Goal: Task Accomplishment & Management: Manage account settings

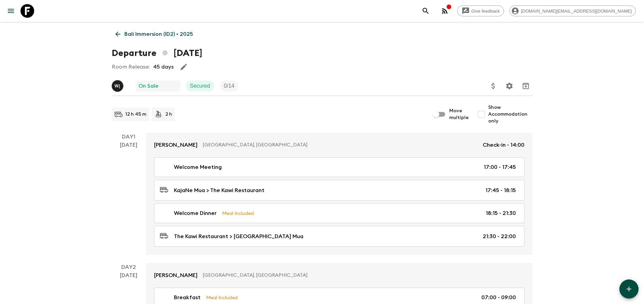
click at [139, 39] on link "Bali Immersion (ID2) • 2025" at bounding box center [154, 34] width 85 height 14
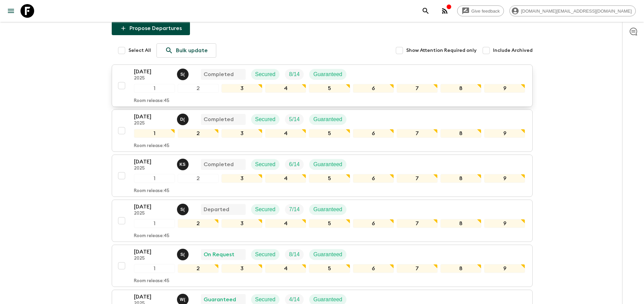
scroll to position [154, 0]
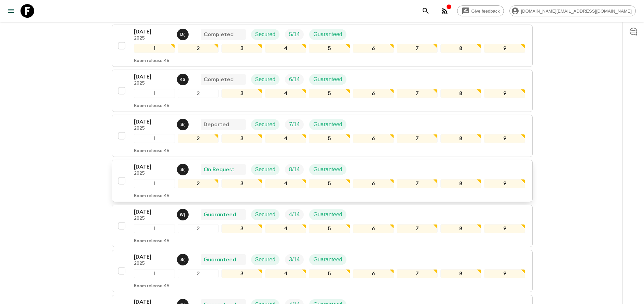
click at [158, 172] on p "2025" at bounding box center [153, 173] width 38 height 5
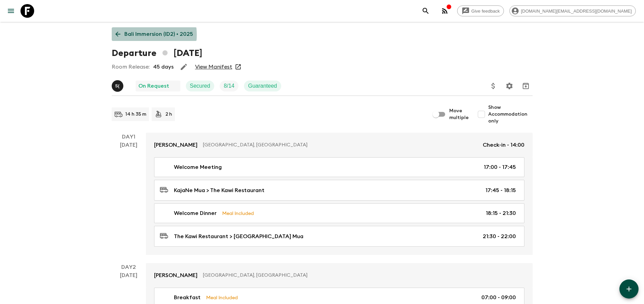
click at [128, 35] on p "Bali Immersion (ID2) • 2025" at bounding box center [158, 34] width 69 height 8
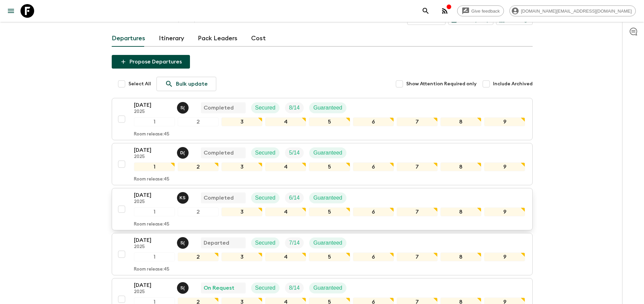
scroll to position [51, 0]
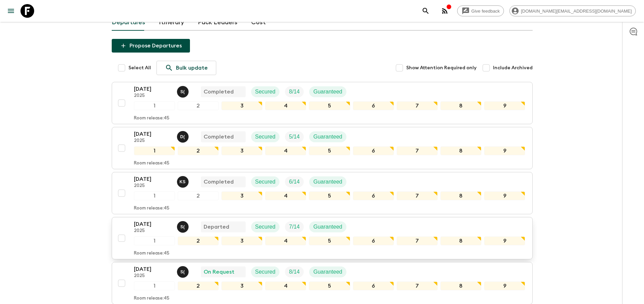
click at [149, 224] on p "[DATE]" at bounding box center [153, 224] width 38 height 8
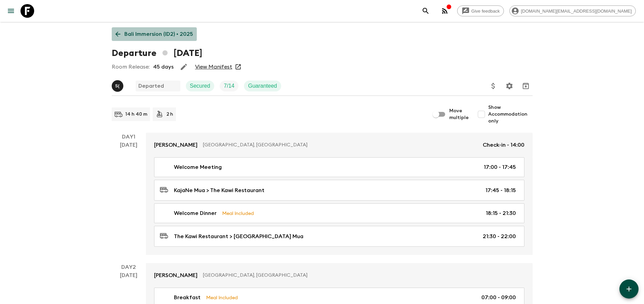
click at [156, 33] on p "Bali Immersion (ID2) • 2025" at bounding box center [158, 34] width 69 height 8
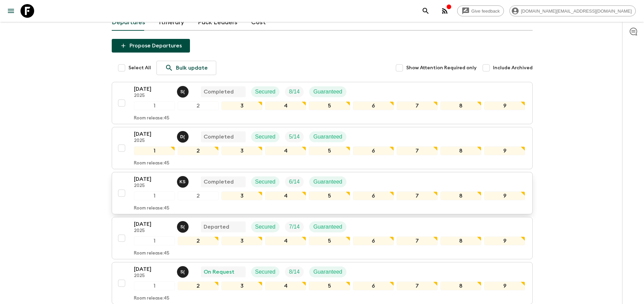
scroll to position [102, 0]
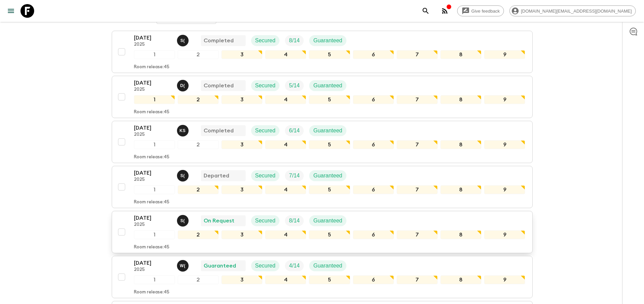
click at [151, 226] on p "2025" at bounding box center [153, 224] width 38 height 5
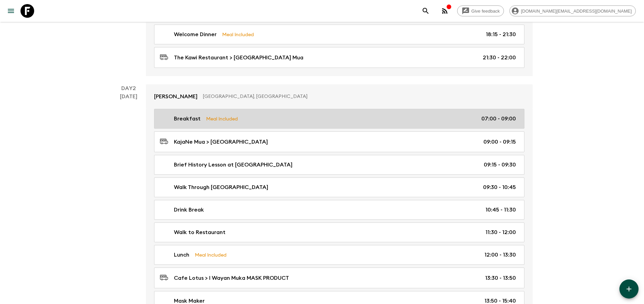
scroll to position [229, 0]
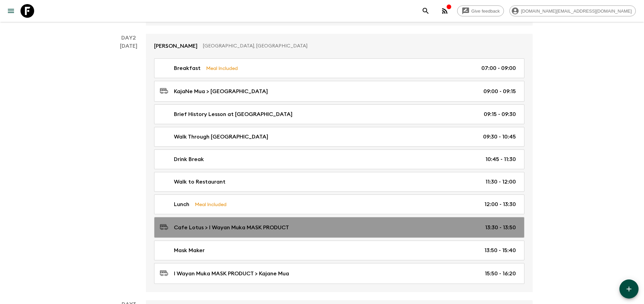
click at [234, 224] on p "Cafe Lotus > I Wayan Muka MASK PRODUCT" at bounding box center [231, 228] width 115 height 8
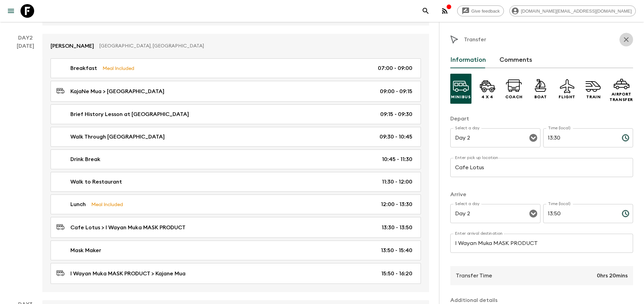
click at [622, 40] on icon "button" at bounding box center [626, 40] width 8 height 8
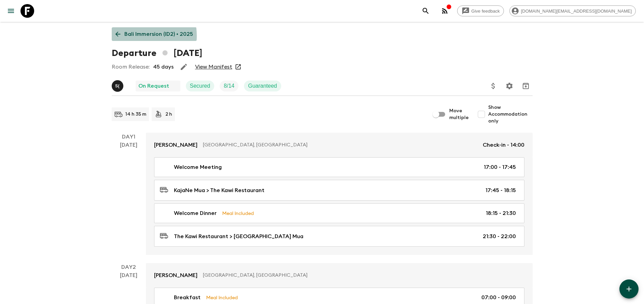
click at [132, 36] on p "Bali Immersion (ID2) • 2025" at bounding box center [158, 34] width 69 height 8
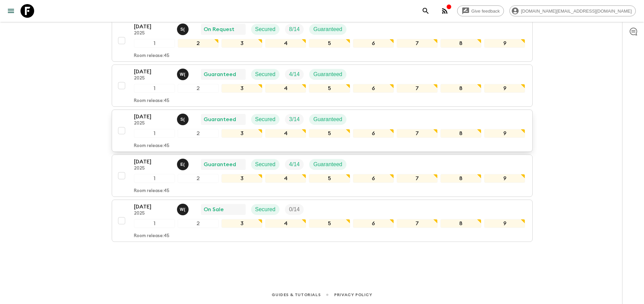
scroll to position [243, 0]
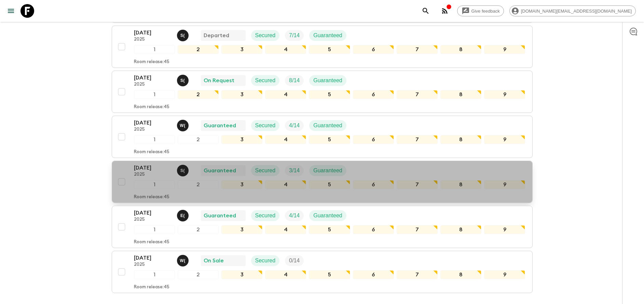
click at [168, 170] on p "[DATE]" at bounding box center [153, 168] width 38 height 8
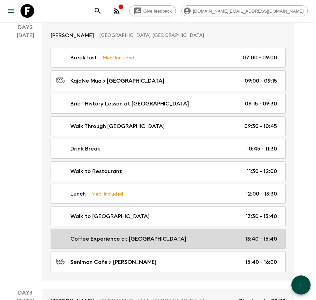
scroll to position [256, 0]
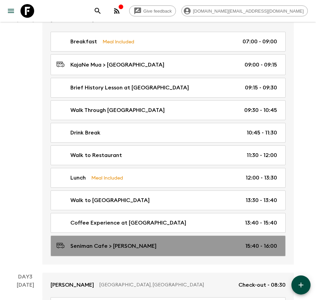
click at [124, 247] on p "Seniman Cafe > [PERSON_NAME]" at bounding box center [113, 246] width 86 height 8
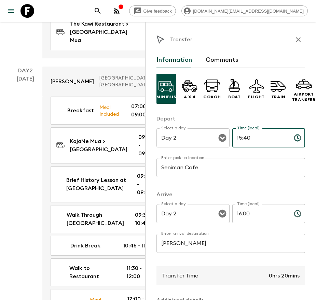
click at [253, 135] on input "15:40" at bounding box center [260, 137] width 56 height 19
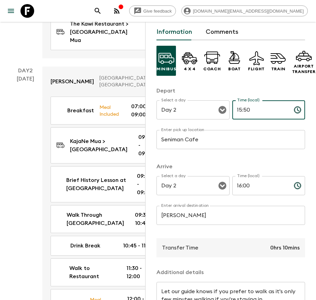
scroll to position [51, 0]
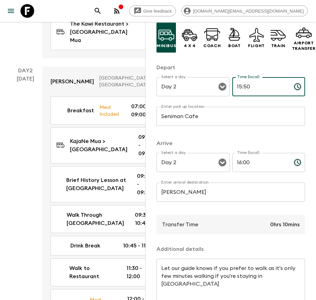
type input "15:50"
click at [248, 161] on input "16:00" at bounding box center [260, 162] width 56 height 19
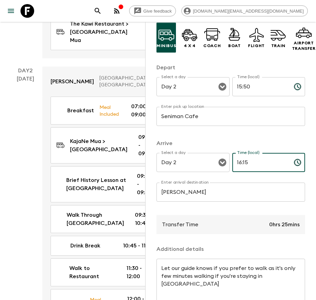
type input "16:15"
click at [195, 120] on input "Seniman Cafe" at bounding box center [230, 116] width 149 height 19
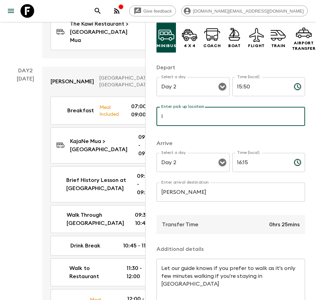
type input "I Wayan Muka MASK PRODUCT"
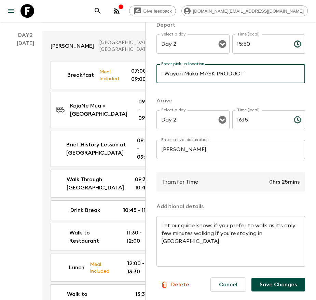
scroll to position [307, 0]
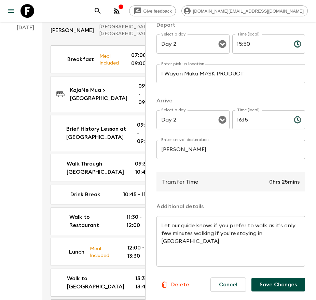
drag, startPoint x: 272, startPoint y: 278, endPoint x: 271, endPoint y: 215, distance: 62.8
click at [277, 209] on div "Minibus 4 x 4 Coach Boat Flight Train Airport Transfer Depart Select a day Day …" at bounding box center [230, 142] width 149 height 337
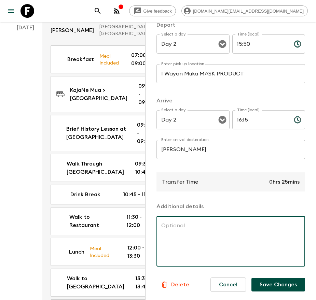
click at [276, 279] on button "Save Changes" at bounding box center [278, 285] width 54 height 14
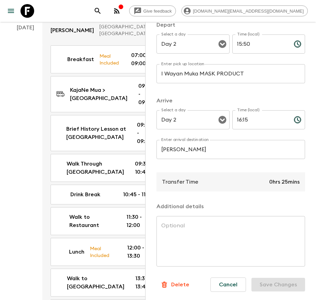
click at [29, 154] on div "[DATE]" at bounding box center [25, 203] width 17 height 359
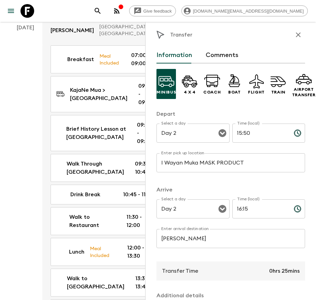
scroll to position [0, 0]
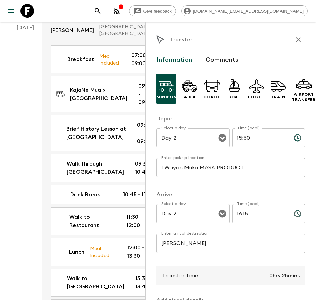
click at [293, 44] on button "button" at bounding box center [298, 40] width 14 height 14
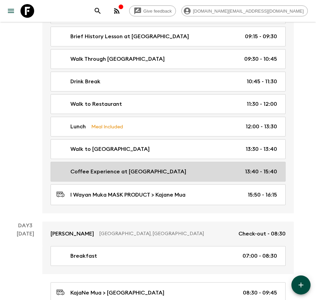
click at [179, 176] on link "Coffee Experience at [GEOGRAPHIC_DATA] 13:40 - 15:40" at bounding box center [168, 172] width 235 height 20
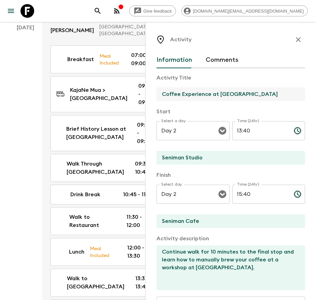
type input "i"
type input "I"
type input "M"
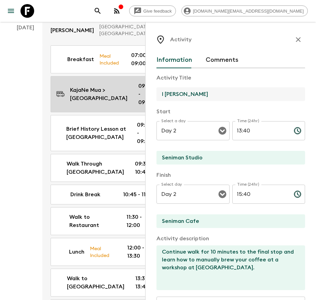
drag, startPoint x: 222, startPoint y: 90, endPoint x: 125, endPoint y: 85, distance: 97.1
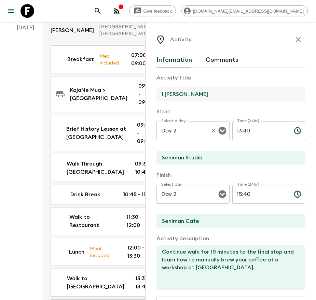
paste input "ASK PRODUCT"
type input "I Wayan Muka MASK PRODUCT"
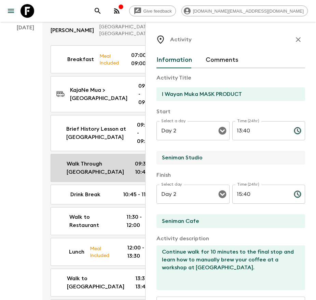
drag, startPoint x: 217, startPoint y: 159, endPoint x: 116, endPoint y: 146, distance: 102.3
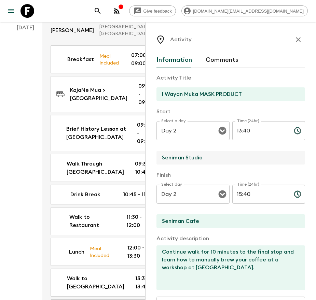
paste input "I Wayan Muka MASK PRODUCT"
type input "I Wayan Muka MASK PRODUCT"
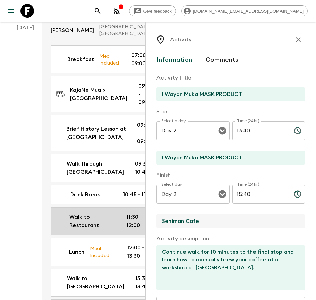
drag, startPoint x: 231, startPoint y: 219, endPoint x: 124, endPoint y: 209, distance: 107.0
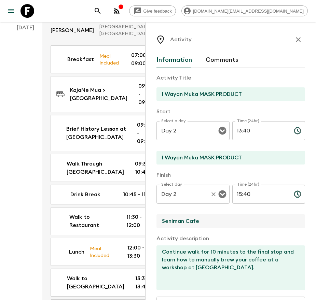
paste input "I Wayan Muka MASK PRODUCT"
type input "I Wayan Muka MASK PRODUCT"
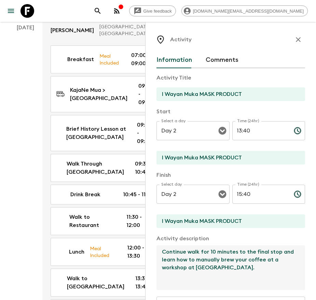
click at [233, 270] on textarea "Continue walk for 10 minutes to the final stop and learn how to manually brew y…" at bounding box center [227, 267] width 143 height 45
paste textarea "Step into the world of one of Bali's traditional mask-makers, where each hand-c…"
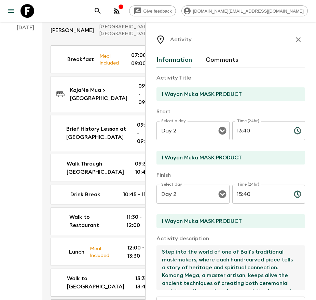
scroll to position [98, 0]
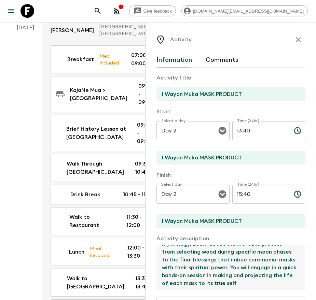
type textarea "Step into the world of one of Bali's traditional mask-makers, where each hand-c…"
click at [242, 132] on input "13:40" at bounding box center [260, 130] width 56 height 19
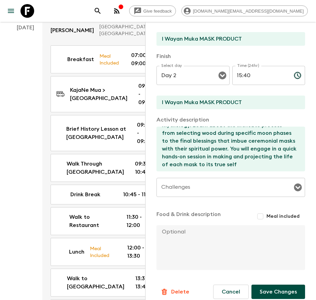
scroll to position [126, 0]
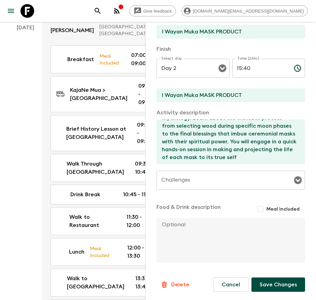
type input "13:50"
click at [273, 287] on button "Save Changes" at bounding box center [278, 285] width 54 height 14
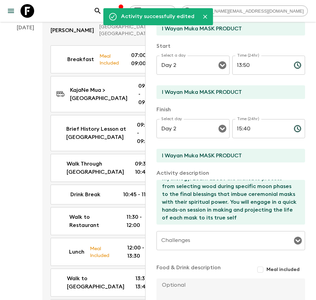
scroll to position [0, 0]
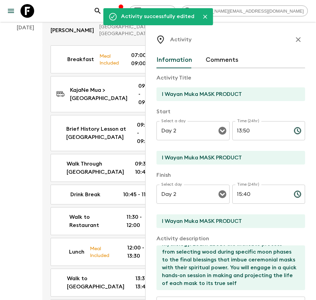
click at [294, 39] on icon "button" at bounding box center [298, 40] width 8 height 8
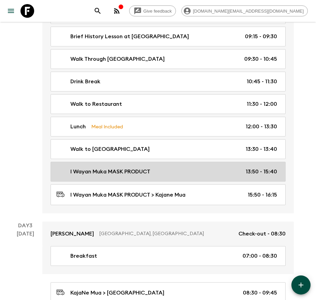
click at [274, 178] on link "I Wayan Muka MASK PRODUCT 13:50 - 15:40" at bounding box center [168, 172] width 235 height 20
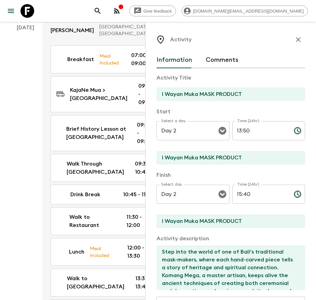
click at [242, 195] on input "15:40" at bounding box center [260, 194] width 56 height 19
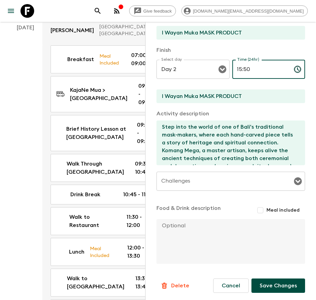
scroll to position [126, 0]
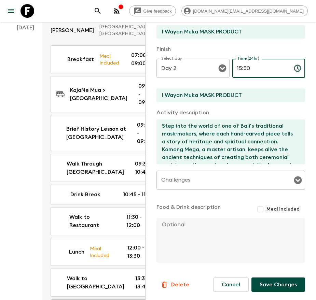
type input "15:50"
click at [281, 282] on button "Save Changes" at bounding box center [278, 285] width 54 height 14
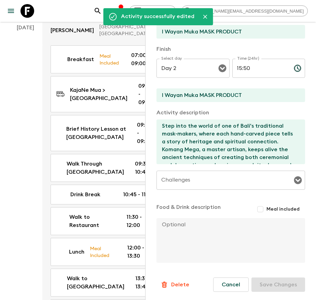
scroll to position [0, 0]
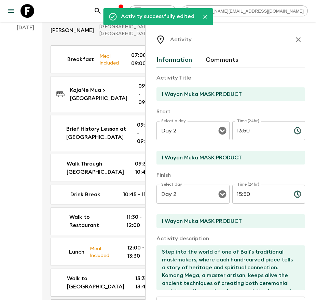
click at [291, 45] on button "button" at bounding box center [298, 40] width 14 height 14
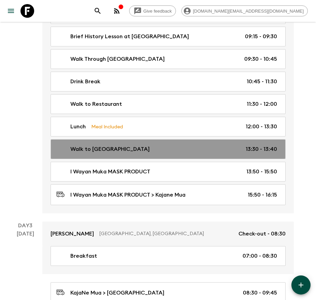
click at [236, 155] on link "Walk to Seniman Cafe 13:30 - 13:40" at bounding box center [168, 149] width 235 height 20
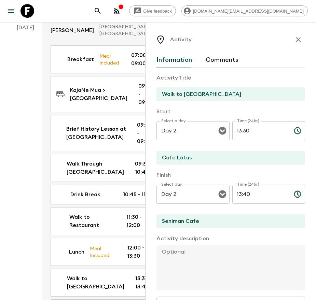
click at [229, 98] on input "Walk to [GEOGRAPHIC_DATA]" at bounding box center [227, 94] width 143 height 14
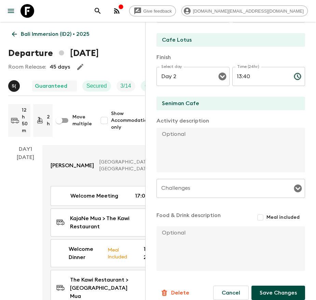
scroll to position [126, 0]
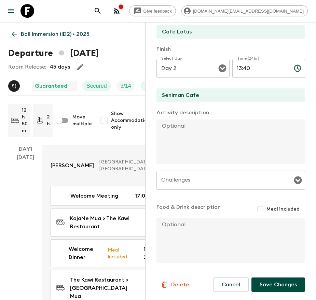
type input "Cafe Lotus"
click at [184, 283] on p "Delete" at bounding box center [180, 285] width 18 height 8
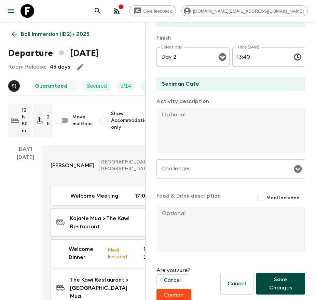
scroll to position [146, 0]
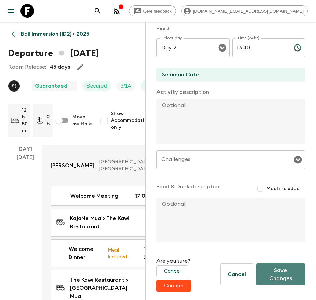
click at [276, 272] on button "Save Changes" at bounding box center [280, 275] width 49 height 22
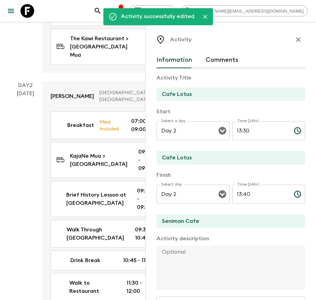
scroll to position [205, 0]
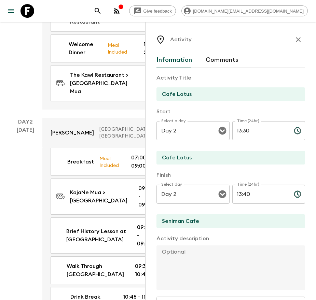
click at [294, 43] on icon "button" at bounding box center [298, 40] width 8 height 8
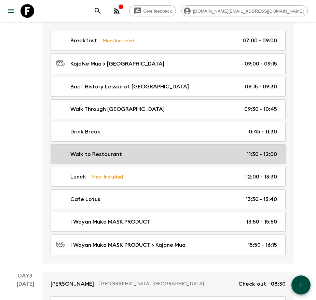
scroll to position [307, 0]
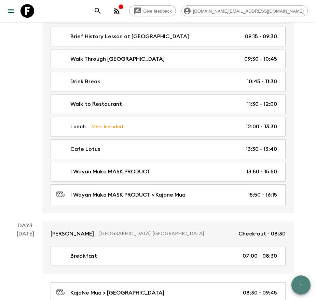
click at [304, 288] on icon "button" at bounding box center [301, 285] width 8 height 8
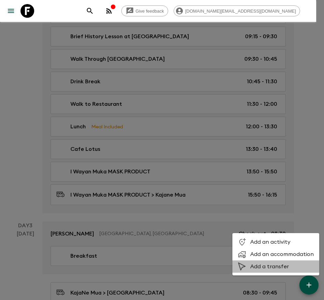
click at [278, 268] on span "Add a transfer" at bounding box center [282, 266] width 64 height 7
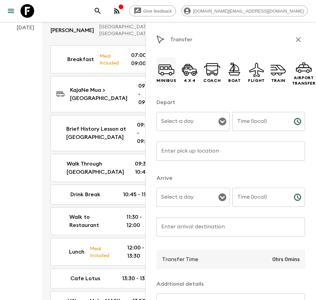
click at [173, 78] on p "Minibus" at bounding box center [165, 80] width 19 height 5
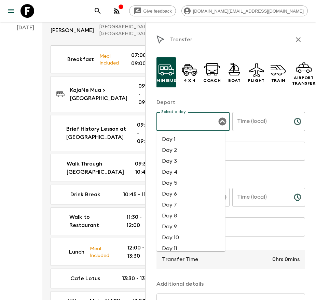
click at [209, 120] on input "Select a day" at bounding box center [187, 121] width 57 height 13
click at [208, 154] on li "Day 2" at bounding box center [190, 150] width 69 height 11
type input "Day 2"
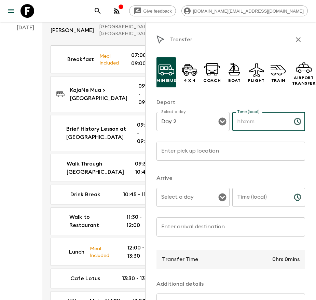
click at [248, 125] on input "Time (local)" at bounding box center [260, 121] width 56 height 19
type input "13:30"
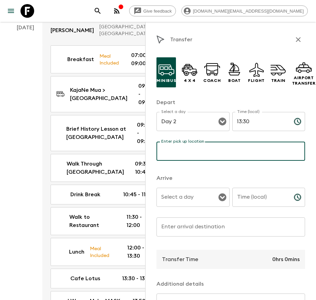
click at [205, 150] on input "Enter pick up location" at bounding box center [230, 151] width 149 height 19
type input "Cafe Lotus"
click at [208, 193] on input "Select a day" at bounding box center [187, 197] width 57 height 13
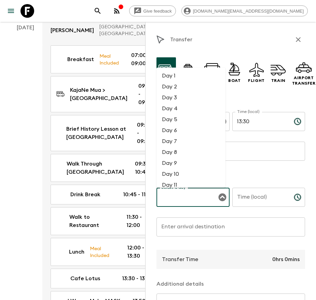
click at [178, 87] on li "Day 2" at bounding box center [190, 86] width 69 height 11
type input "Day 2"
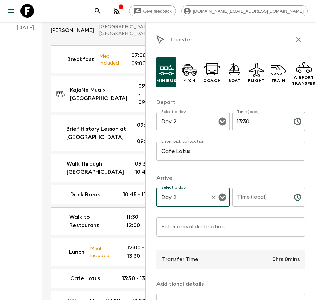
click at [275, 196] on input "Time (local)" at bounding box center [260, 197] width 56 height 19
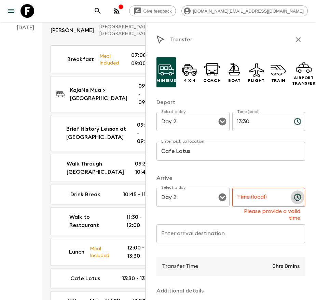
click at [293, 198] on icon "Choose time" at bounding box center [297, 197] width 8 height 8
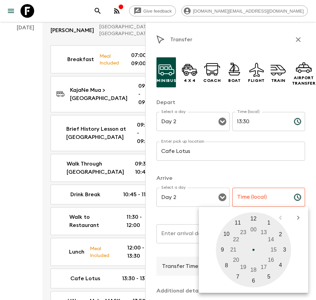
click at [259, 199] on input "Time (local)" at bounding box center [260, 197] width 56 height 19
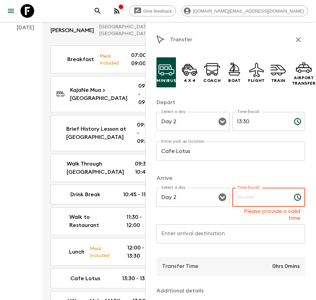
click at [259, 199] on input "Time (local)" at bounding box center [260, 197] width 56 height 19
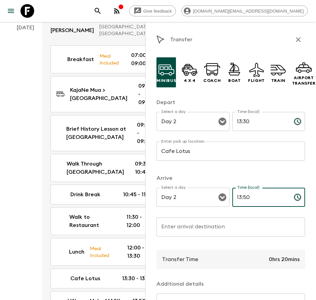
type input "13:50"
click at [222, 223] on input "Enter arrival destination" at bounding box center [230, 226] width 149 height 19
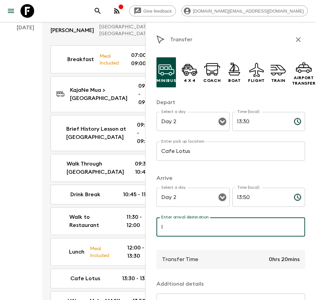
type input "I Wayan Muka MASK PRODUCT"
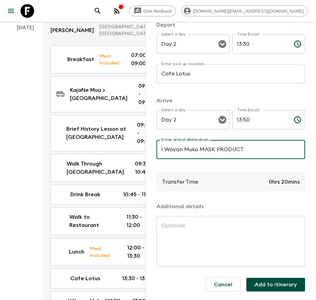
scroll to position [85, 0]
click at [270, 278] on button "Add to itinerary" at bounding box center [275, 285] width 59 height 14
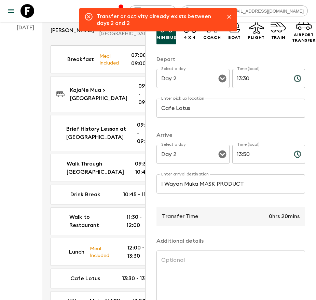
scroll to position [0, 0]
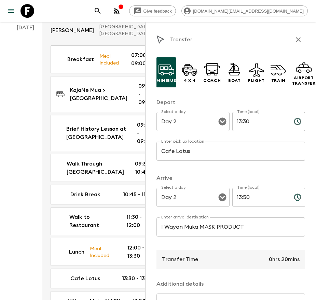
click at [294, 42] on icon "button" at bounding box center [298, 40] width 8 height 8
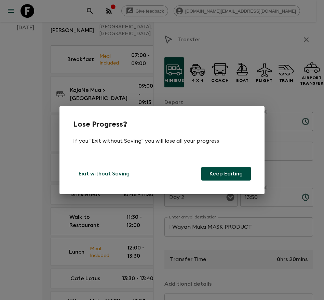
click at [219, 171] on button "Keep Editing" at bounding box center [226, 174] width 50 height 14
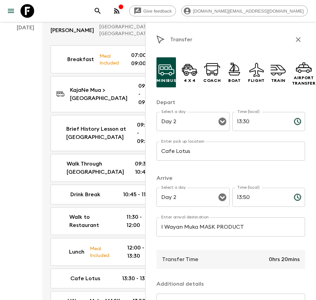
click at [293, 46] on div "Transfer" at bounding box center [230, 40] width 149 height 14
click at [296, 41] on icon "button" at bounding box center [298, 39] width 5 height 5
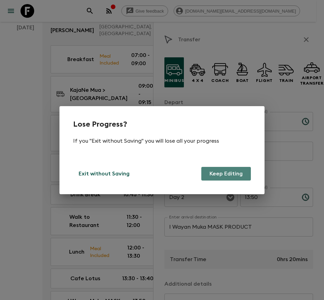
click at [221, 173] on button "Keep Editing" at bounding box center [226, 174] width 50 height 14
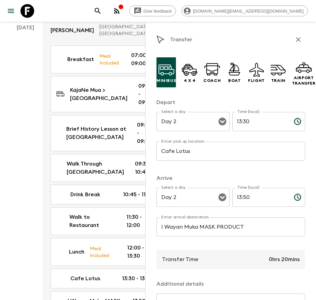
click at [294, 42] on icon "button" at bounding box center [298, 40] width 8 height 8
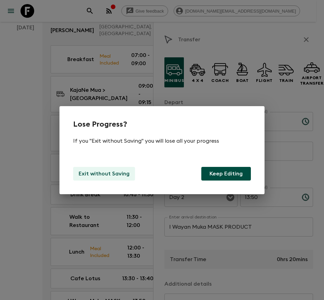
click at [116, 170] on p "Exit without Saving" at bounding box center [104, 174] width 51 height 8
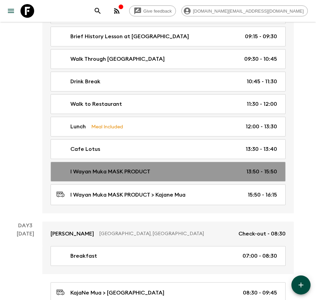
click at [180, 169] on div "I Wayan Muka MASK PRODUCT 13:50 - 15:50" at bounding box center [166, 172] width 221 height 8
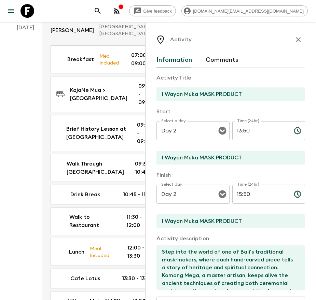
click at [295, 37] on button "button" at bounding box center [298, 40] width 14 height 14
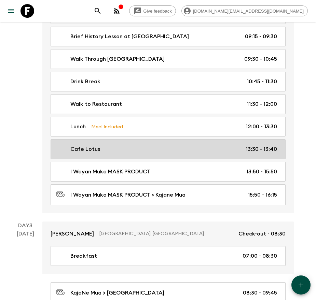
click at [272, 152] on p "13:30 - 13:40" at bounding box center [260, 149] width 31 height 8
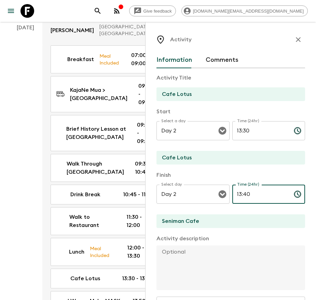
click at [243, 192] on input "13:40" at bounding box center [260, 194] width 56 height 19
type input "13:30"
click at [217, 220] on input "Seniman Cafe" at bounding box center [227, 221] width 143 height 14
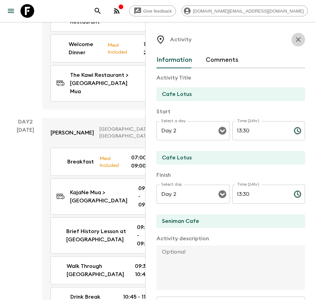
click at [294, 41] on icon "button" at bounding box center [298, 40] width 8 height 8
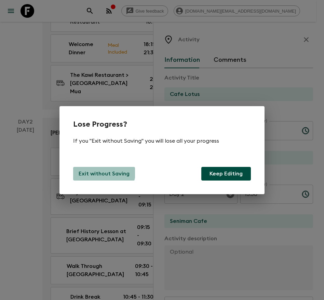
click at [100, 170] on p "Exit without Saving" at bounding box center [104, 174] width 51 height 8
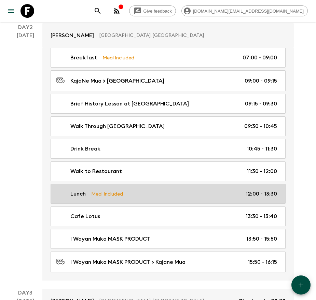
scroll to position [256, 0]
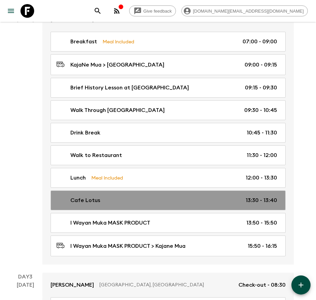
click at [130, 200] on div "Cafe Lotus 13:30 - 13:40" at bounding box center [166, 200] width 221 height 8
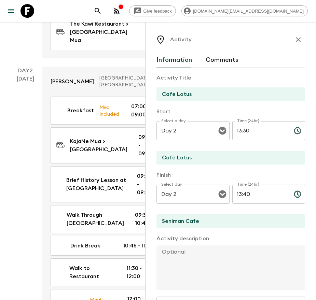
click at [203, 163] on input "Cafe Lotus" at bounding box center [227, 158] width 143 height 14
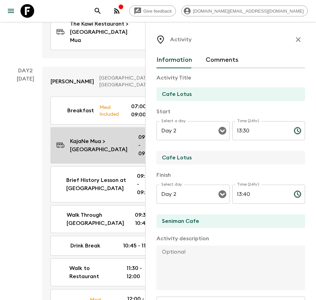
drag, startPoint x: 205, startPoint y: 159, endPoint x: 127, endPoint y: 156, distance: 77.2
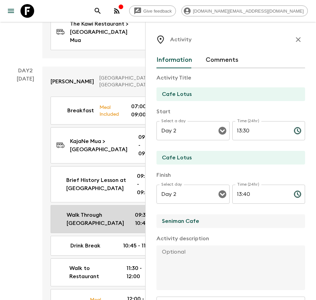
drag, startPoint x: 254, startPoint y: 221, endPoint x: 140, endPoint y: 221, distance: 114.7
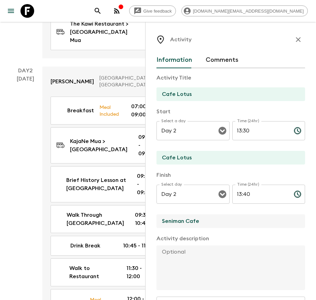
paste input "Cafe Lotus"
type input "Cafe Lotus"
click at [242, 195] on input "13:40" at bounding box center [260, 194] width 56 height 19
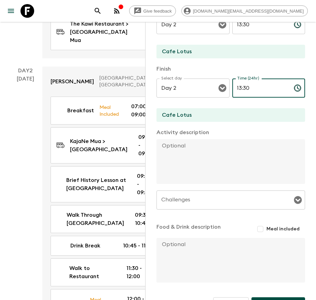
scroll to position [126, 0]
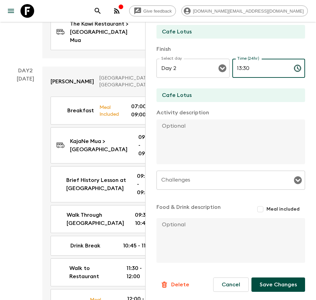
type input "13:30"
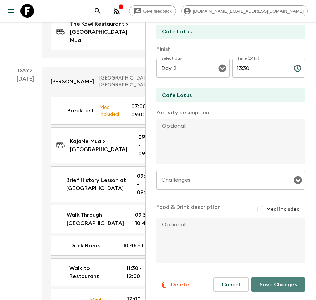
click at [280, 279] on button "Save Changes" at bounding box center [278, 285] width 54 height 14
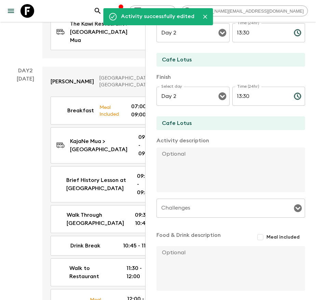
scroll to position [0, 0]
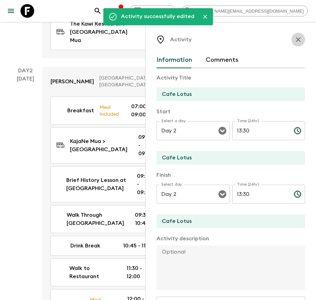
click at [294, 41] on icon "button" at bounding box center [298, 40] width 8 height 8
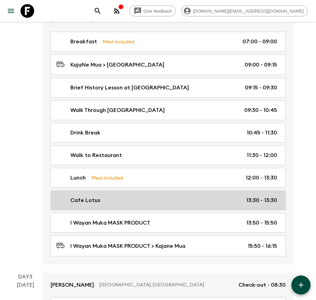
click at [154, 201] on div "Cafe Lotus 13:30 - 13:30" at bounding box center [166, 200] width 221 height 8
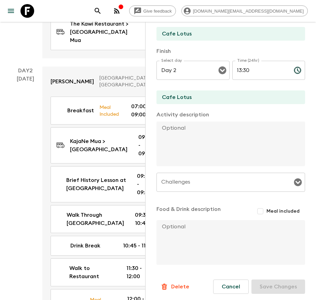
scroll to position [126, 0]
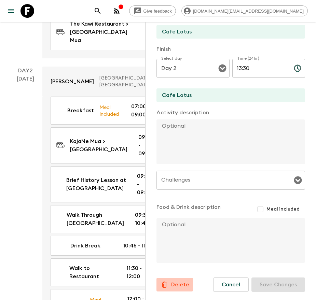
click at [181, 284] on p "Delete" at bounding box center [180, 285] width 18 height 8
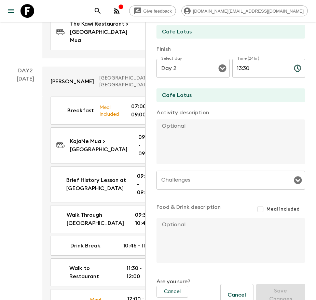
scroll to position [146, 0]
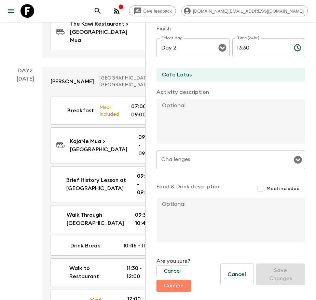
click at [182, 287] on button "Confirm" at bounding box center [173, 286] width 34 height 12
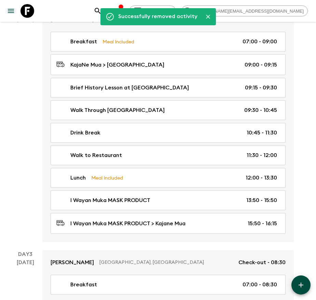
click at [300, 282] on icon "button" at bounding box center [301, 285] width 8 height 8
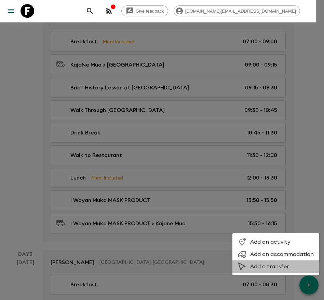
click at [270, 264] on span "Add a transfer" at bounding box center [282, 266] width 64 height 7
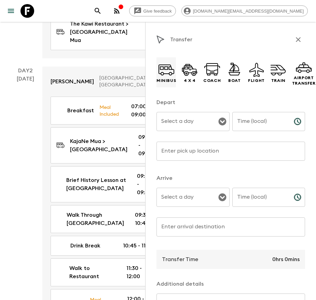
click at [172, 71] on icon at bounding box center [166, 69] width 16 height 16
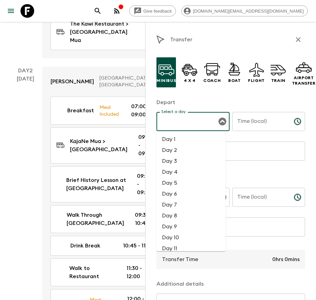
click at [196, 126] on input "Select a day" at bounding box center [187, 121] width 57 height 13
click at [194, 148] on li "Day 2" at bounding box center [190, 150] width 69 height 11
type input "Day 2"
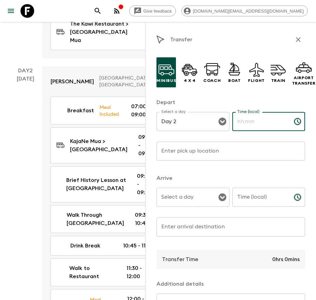
click at [265, 126] on input "Time (local)" at bounding box center [260, 121] width 56 height 19
type input "13:30"
type input "Cafe Lotus"
type input "13:50"
type input "I Wayan Muka MASK PRODUCT"
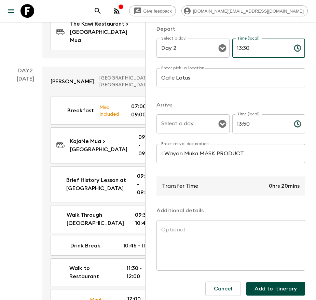
scroll to position [85, 0]
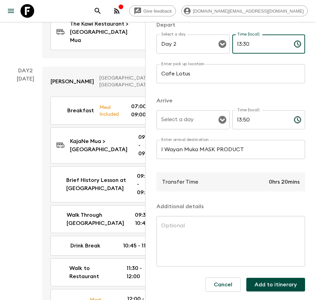
click at [278, 283] on button "Add to itinerary" at bounding box center [275, 285] width 59 height 14
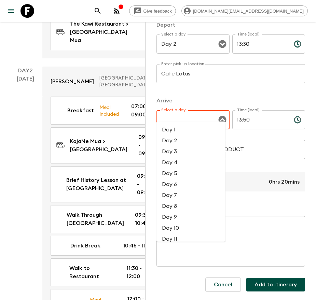
click at [199, 113] on input "Select a day" at bounding box center [187, 119] width 57 height 13
click at [196, 136] on li "Day 2" at bounding box center [190, 140] width 69 height 11
type input "Day 2"
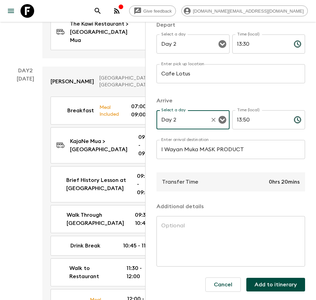
click at [275, 281] on button "Add to itinerary" at bounding box center [275, 285] width 59 height 14
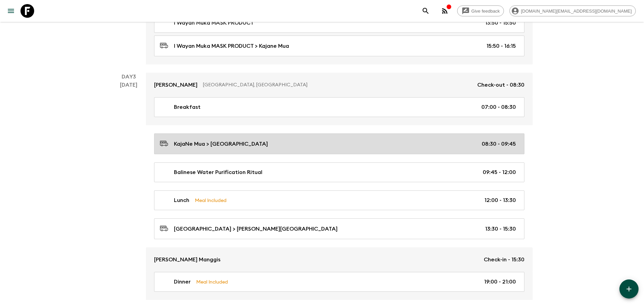
scroll to position [461, 0]
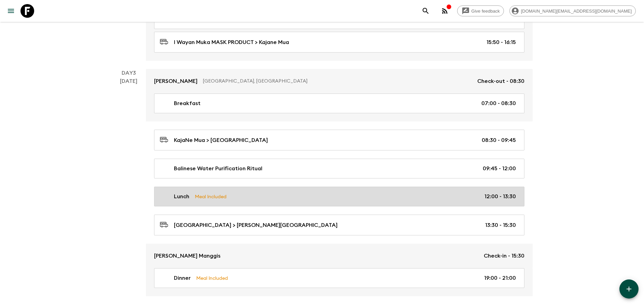
click at [249, 198] on div "Lunch Meal Included 12:00 - 13:30" at bounding box center [338, 197] width 356 height 8
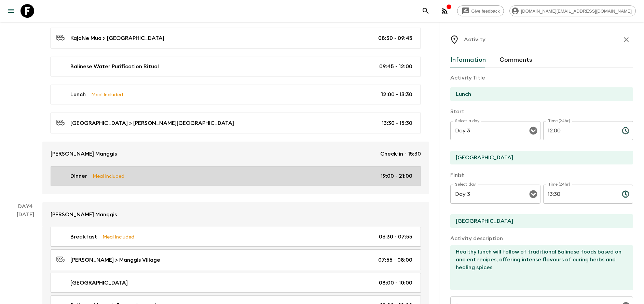
scroll to position [563, 0]
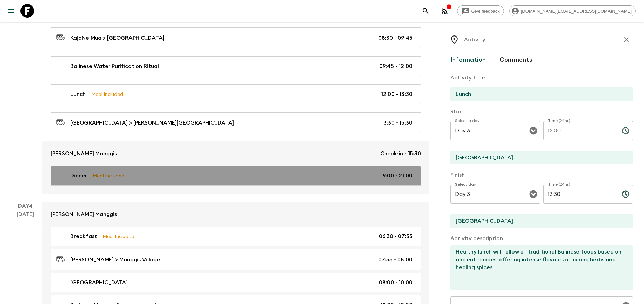
click at [229, 176] on div "Dinner Meal Included 19:00 - 21:00" at bounding box center [234, 176] width 356 height 8
type input "Dinner"
type input "[PERSON_NAME] Manggis"
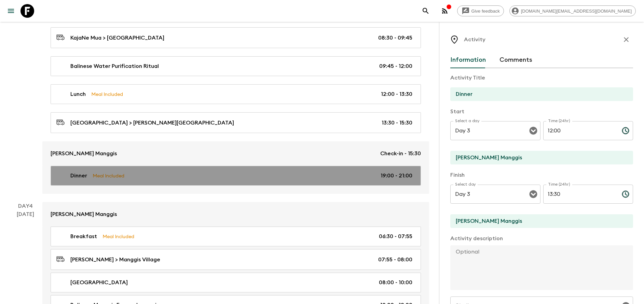
type input "19:00"
type input "21:00"
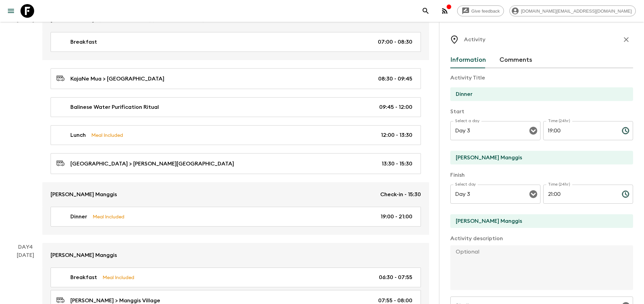
scroll to position [512, 0]
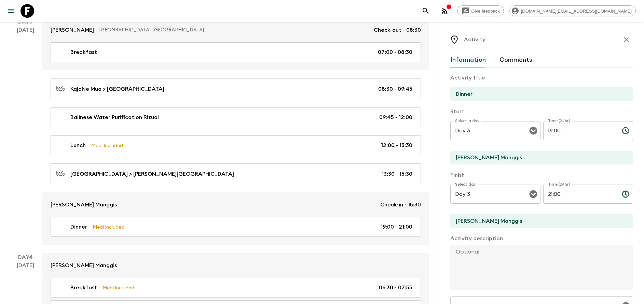
click at [622, 41] on icon "button" at bounding box center [626, 40] width 8 height 8
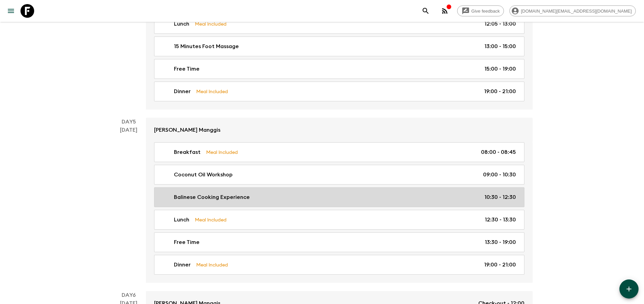
scroll to position [922, 0]
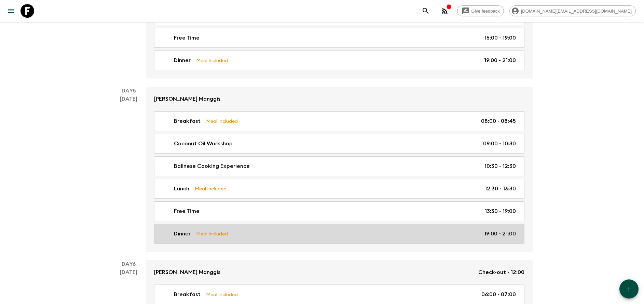
click at [223, 236] on p "Meal Included" at bounding box center [212, 234] width 32 height 8
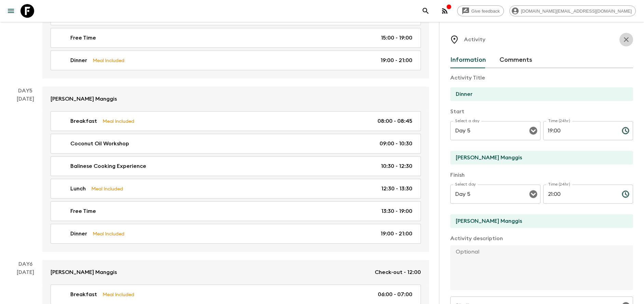
click at [619, 39] on button "button" at bounding box center [626, 40] width 14 height 14
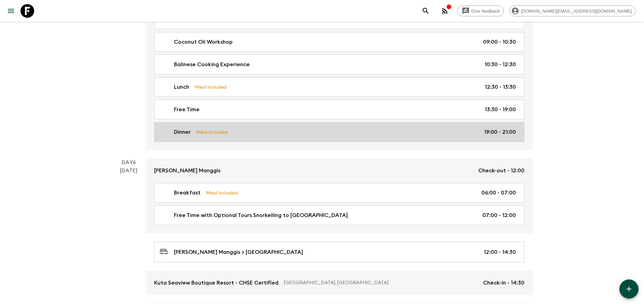
scroll to position [1024, 0]
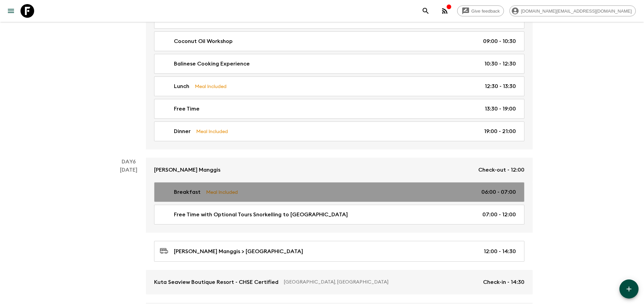
click at [266, 186] on link "Breakfast Meal Included 06:00 - 07:00" at bounding box center [339, 192] width 370 height 20
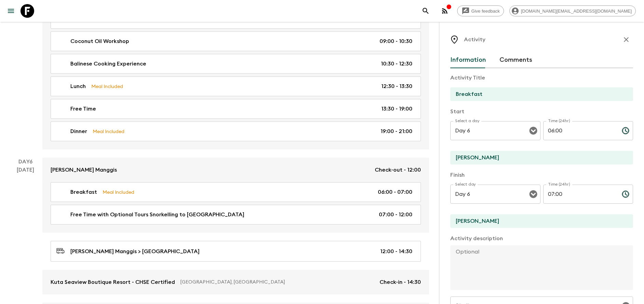
click at [468, 155] on input "[PERSON_NAME]" at bounding box center [538, 158] width 177 height 14
type input "[PERSON_NAME] Manggis"
click at [485, 215] on input "[PERSON_NAME]" at bounding box center [538, 221] width 177 height 14
type input "[PERSON_NAME] Manggis"
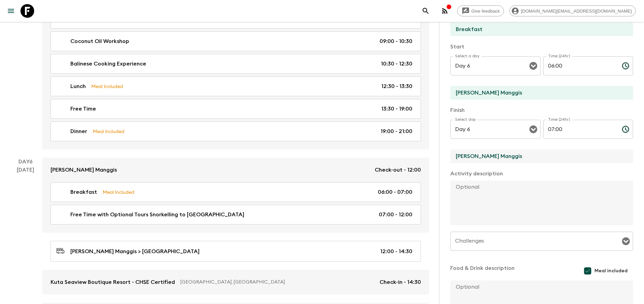
scroll to position [123, 0]
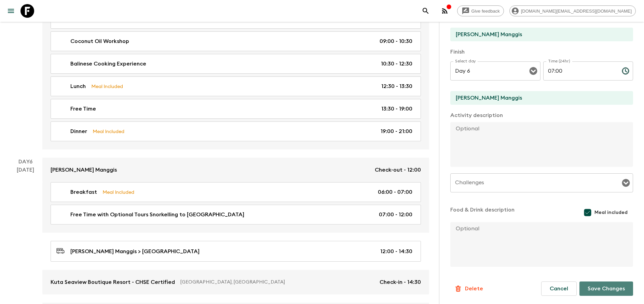
click at [594, 291] on button "Save Changes" at bounding box center [606, 289] width 54 height 14
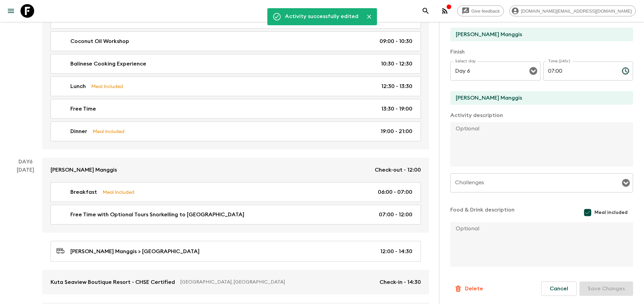
scroll to position [0, 0]
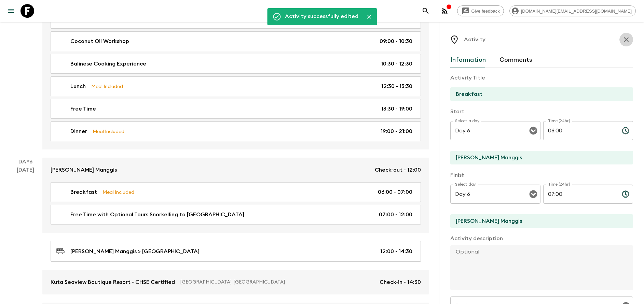
click at [619, 40] on button "button" at bounding box center [626, 40] width 14 height 14
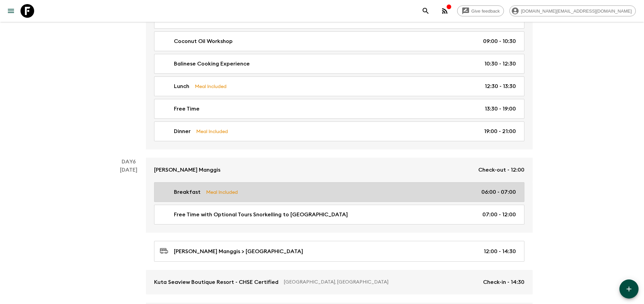
click at [249, 200] on link "Breakfast Meal Included 06:00 - 07:00" at bounding box center [339, 192] width 370 height 20
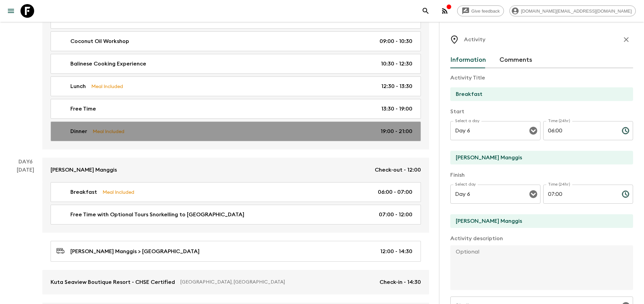
click at [119, 132] on p "Meal Included" at bounding box center [109, 132] width 32 height 8
type input "Dinner"
type input "Day 5"
type input "19:00"
type input "Day 5"
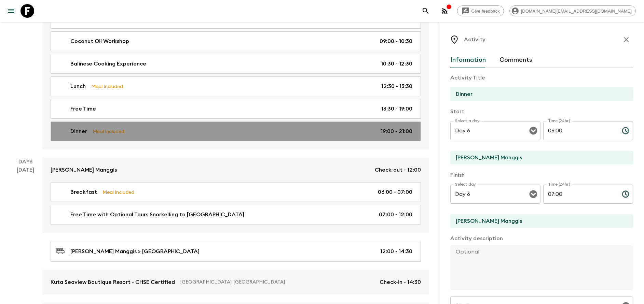
type input "21:00"
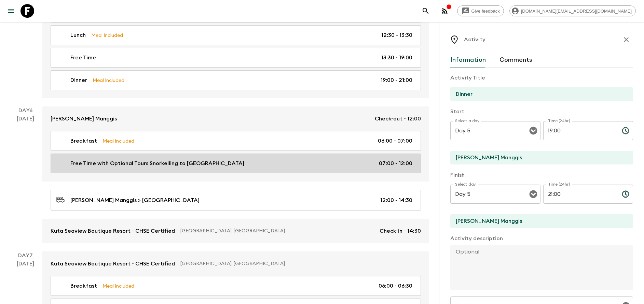
scroll to position [1127, 0]
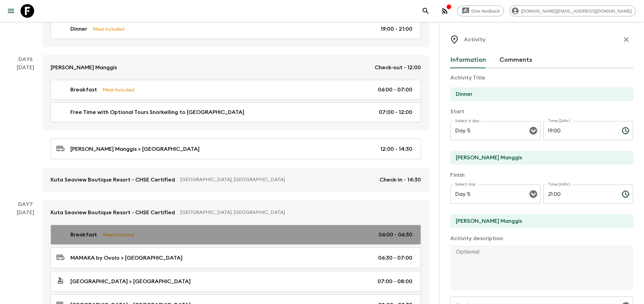
click at [141, 234] on div "Breakfast Meal Included 06:00 - 06:30" at bounding box center [234, 235] width 356 height 8
type input "Breakfast"
type input "MAMAKA by [PERSON_NAME]"
type input "Day 7"
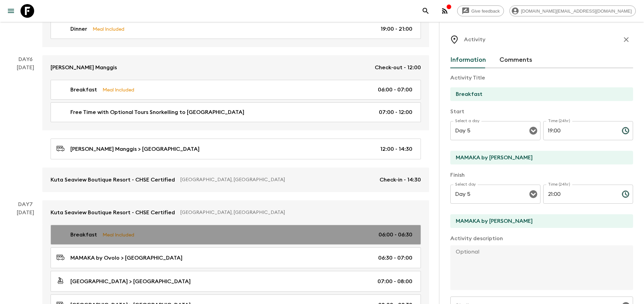
type input "06:00"
type input "Day 7"
type input "06:30"
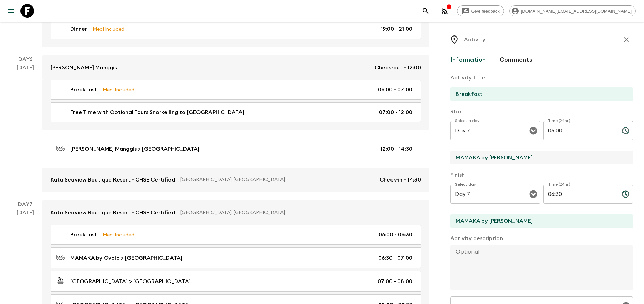
click at [470, 153] on input "MAMAKA by [PERSON_NAME]" at bounding box center [538, 158] width 177 height 14
type input "[GEOGRAPHIC_DATA]"
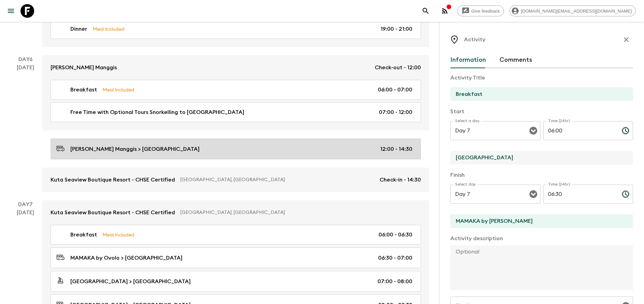
drag, startPoint x: 546, startPoint y: 158, endPoint x: 415, endPoint y: 157, distance: 130.8
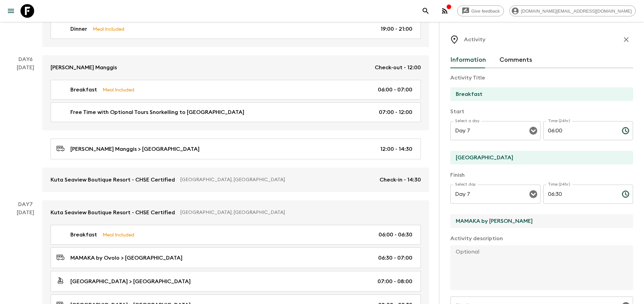
click at [500, 221] on input "MAMAKA by [PERSON_NAME]" at bounding box center [538, 221] width 177 height 14
paste input "[GEOGRAPHIC_DATA]"
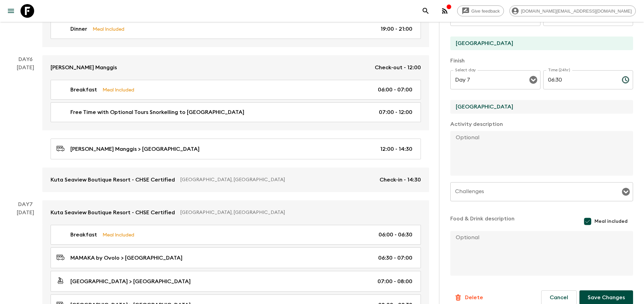
scroll to position [123, 0]
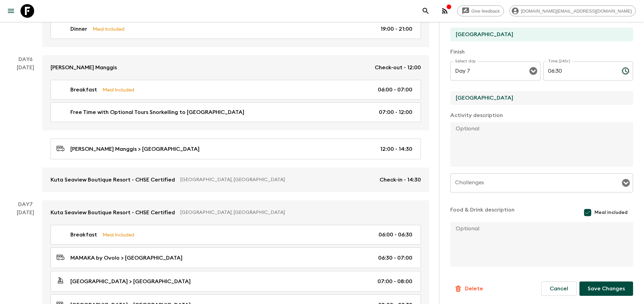
type input "[GEOGRAPHIC_DATA]"
click at [598, 284] on button "Save Changes" at bounding box center [606, 289] width 54 height 14
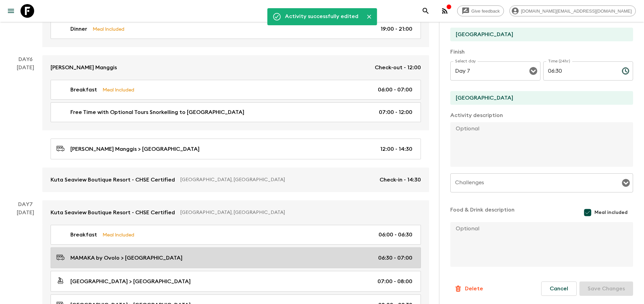
click at [164, 253] on link "MAMAKA by Ovolo > Sanur Port 06:30 - 07:00" at bounding box center [236, 258] width 370 height 21
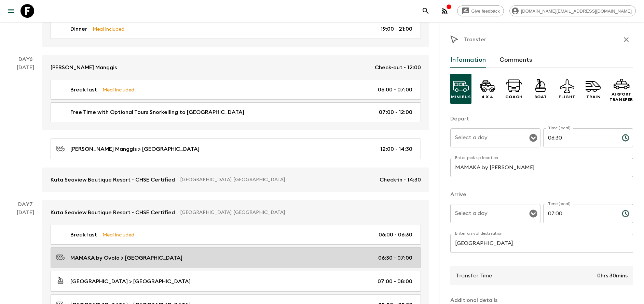
type input "Day 7"
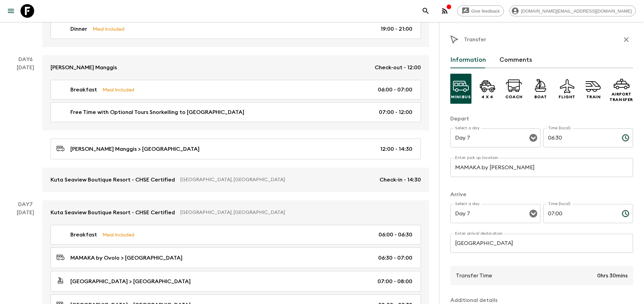
click at [487, 170] on input "MAMAKA by [PERSON_NAME]" at bounding box center [541, 167] width 183 height 19
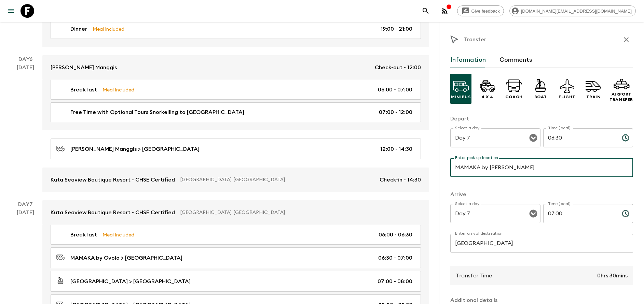
paste input "[GEOGRAPHIC_DATA]"
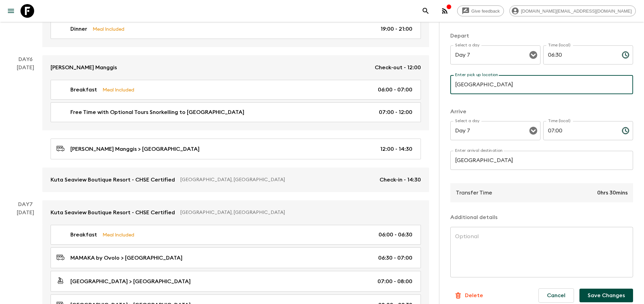
scroll to position [90, 0]
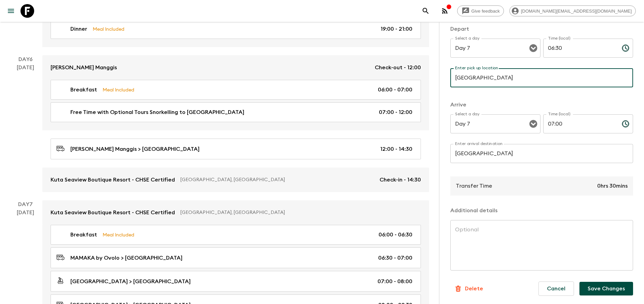
type input "[GEOGRAPHIC_DATA]"
click at [587, 290] on button "Save Changes" at bounding box center [606, 289] width 54 height 14
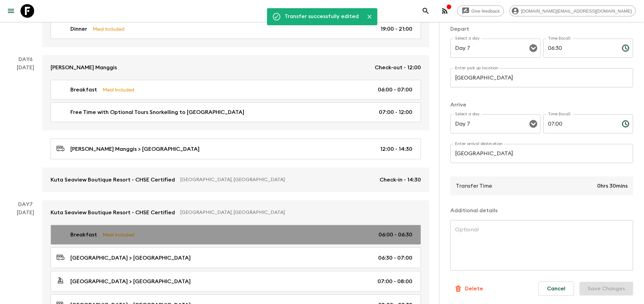
click at [193, 228] on link "Breakfast Meal Included 06:00 - 06:30" at bounding box center [236, 235] width 370 height 20
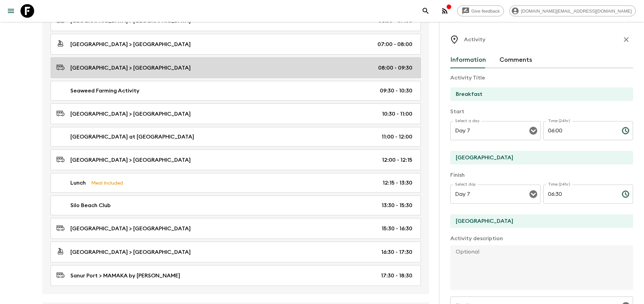
scroll to position [1383, 0]
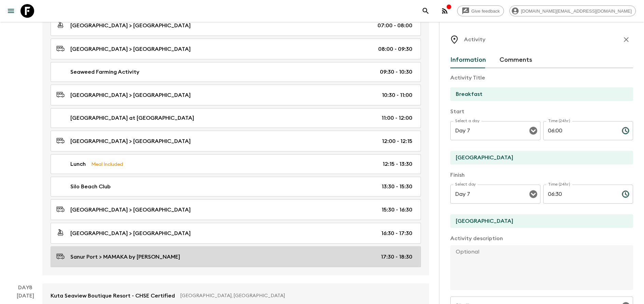
click at [155, 257] on div "Sanur Port > MAMAKA by Ovolo 17:30 - 18:30" at bounding box center [234, 256] width 356 height 9
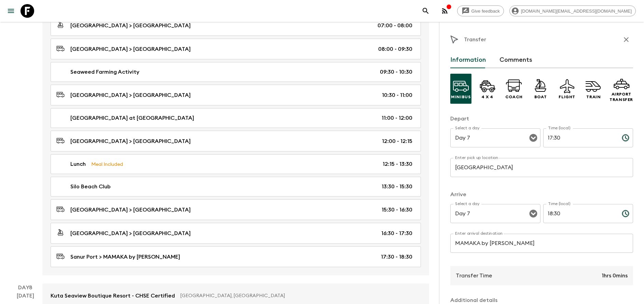
click at [515, 240] on input "MAMAKA by [PERSON_NAME]" at bounding box center [541, 243] width 183 height 19
paste input "[GEOGRAPHIC_DATA]"
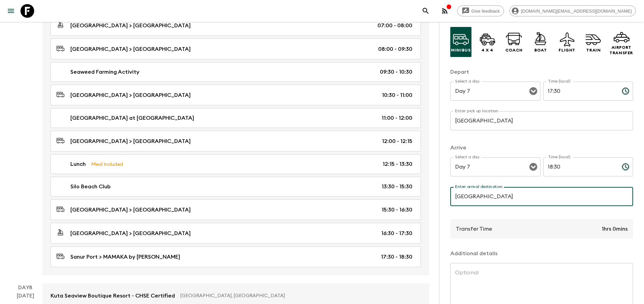
scroll to position [90, 0]
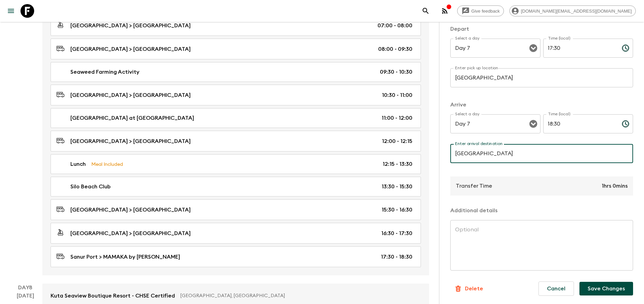
type input "[GEOGRAPHIC_DATA]"
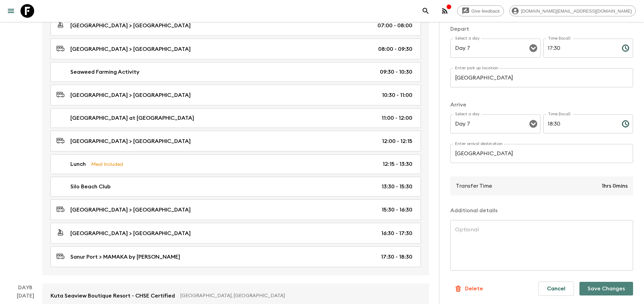
click at [589, 285] on button "Save Changes" at bounding box center [606, 289] width 54 height 14
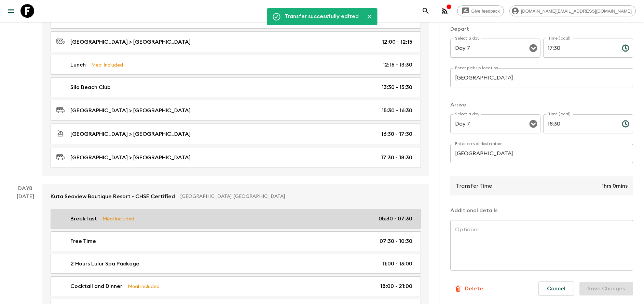
scroll to position [1485, 0]
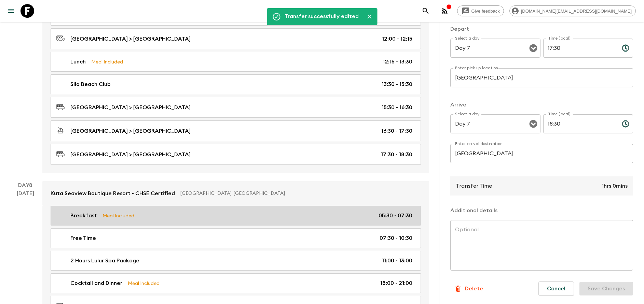
click at [168, 212] on div "Breakfast Meal Included 05:30 - 07:30" at bounding box center [234, 216] width 356 height 8
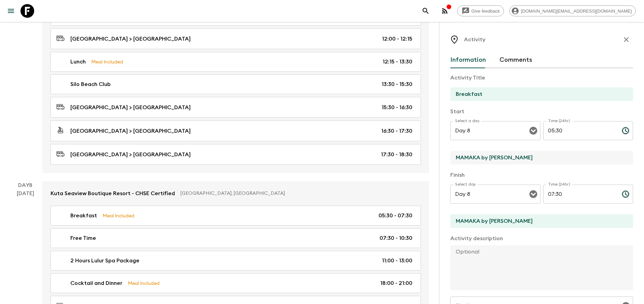
click at [502, 159] on input "MAMAKA by [PERSON_NAME]" at bounding box center [538, 158] width 177 height 14
paste input "[GEOGRAPHIC_DATA]"
type input "[GEOGRAPHIC_DATA]"
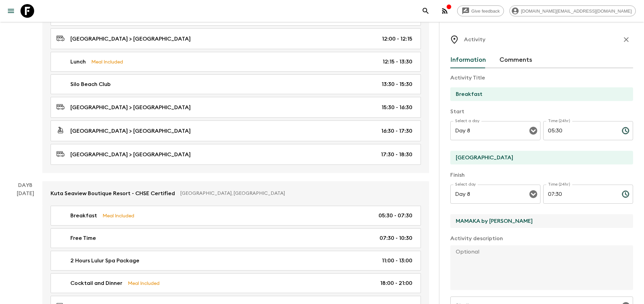
click at [499, 215] on input "MAMAKA by [PERSON_NAME]" at bounding box center [538, 221] width 177 height 14
paste input "[GEOGRAPHIC_DATA]"
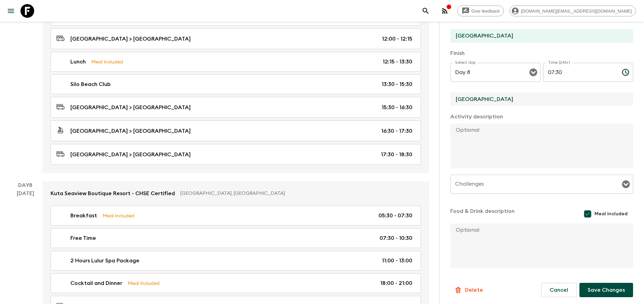
scroll to position [123, 0]
type input "[GEOGRAPHIC_DATA]"
click at [592, 290] on button "Save Changes" at bounding box center [606, 289] width 54 height 14
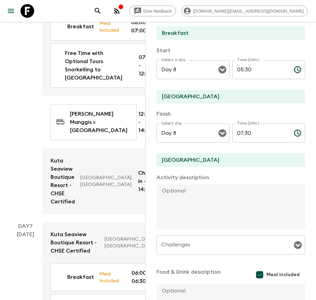
scroll to position [0, 0]
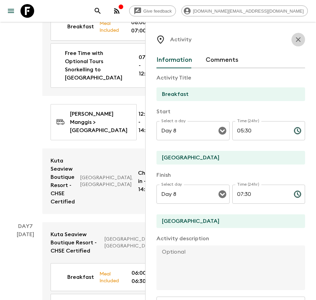
click at [294, 43] on icon "button" at bounding box center [298, 40] width 8 height 8
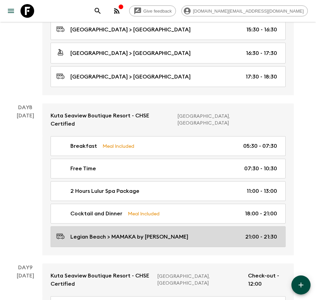
click at [231, 232] on div "Legian Beach > MAMAKA by Ovolo 21:00 - 21:30" at bounding box center [166, 236] width 221 height 9
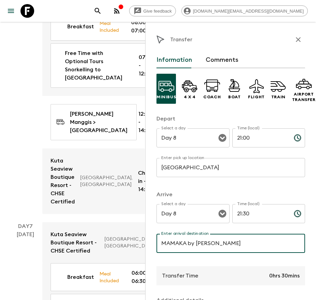
click at [207, 245] on input "MAMAKA by [PERSON_NAME]" at bounding box center [230, 243] width 149 height 19
paste input "[GEOGRAPHIC_DATA]"
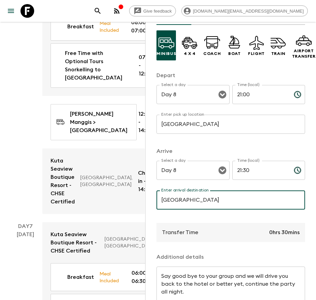
scroll to position [102, 0]
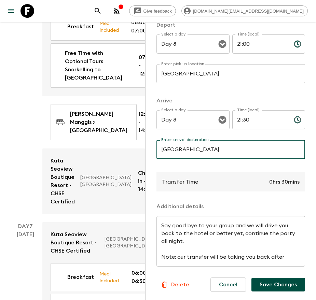
type input "[GEOGRAPHIC_DATA]"
click at [270, 278] on button "Save Changes" at bounding box center [278, 285] width 54 height 14
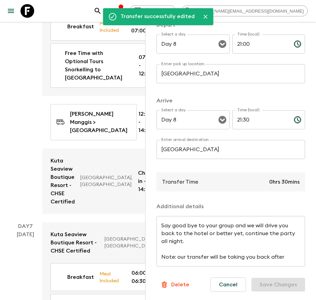
scroll to position [0, 0]
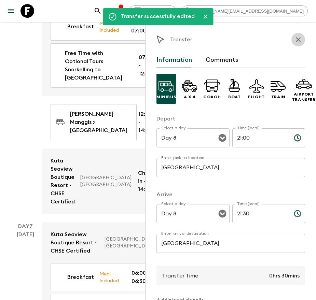
click at [294, 39] on icon "button" at bounding box center [298, 40] width 8 height 8
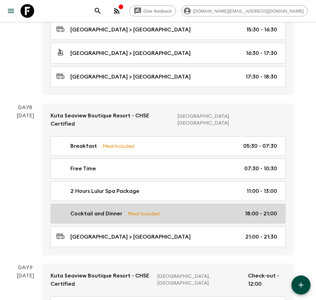
click at [144, 204] on link "Cocktail and Dinner Meal Included 18:00 - 21:00" at bounding box center [168, 214] width 235 height 20
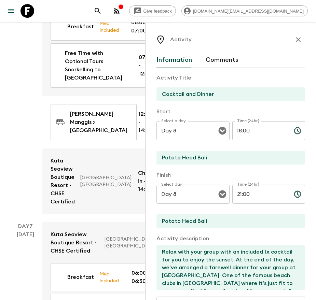
click at [241, 133] on input "18:00" at bounding box center [260, 130] width 56 height 19
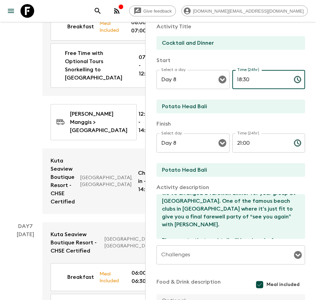
scroll to position [45, 0]
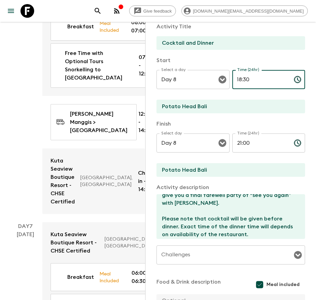
type input "18:30"
click at [204, 103] on input "Potato Head Bali" at bounding box center [227, 107] width 143 height 14
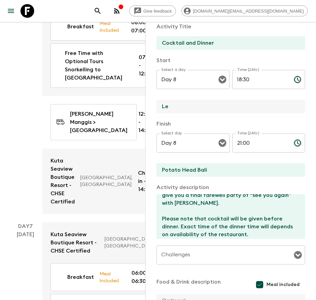
type input "[GEOGRAPHIC_DATA]"
click at [199, 140] on input "Day 8" at bounding box center [183, 143] width 48 height 13
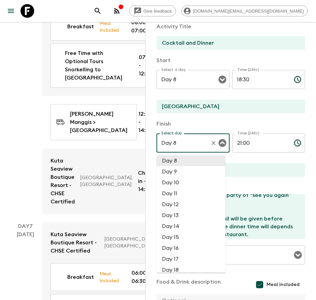
click at [239, 123] on p "Finish" at bounding box center [230, 124] width 149 height 8
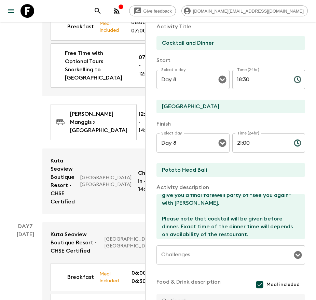
click at [212, 170] on input "Potato Head Bali" at bounding box center [227, 170] width 143 height 14
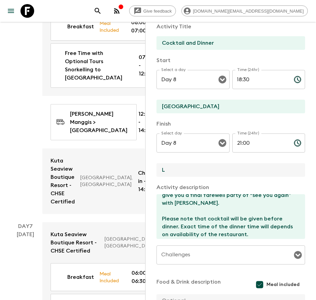
type input "[GEOGRAPHIC_DATA]"
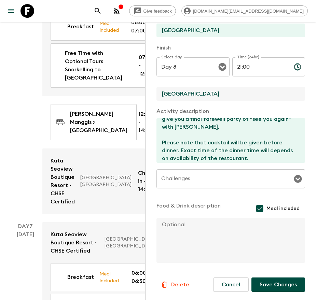
click at [265, 282] on button "Save Changes" at bounding box center [278, 285] width 54 height 14
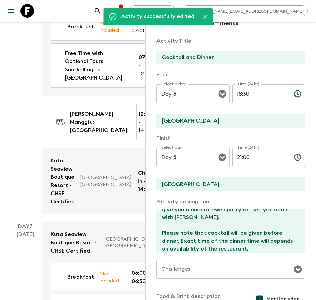
scroll to position [0, 0]
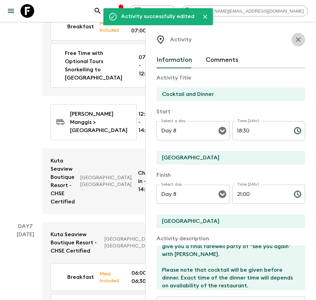
click at [294, 37] on icon "button" at bounding box center [298, 40] width 8 height 8
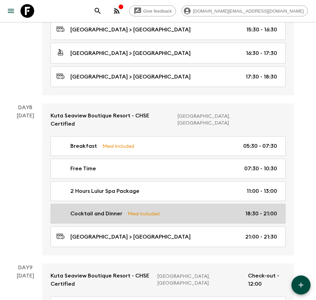
click at [134, 210] on div "Cocktail and Dinner Meal Included 18:30 - 21:00" at bounding box center [166, 214] width 221 height 8
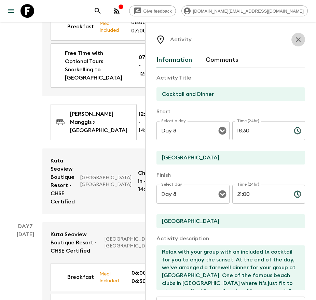
click at [294, 38] on icon "button" at bounding box center [298, 40] width 8 height 8
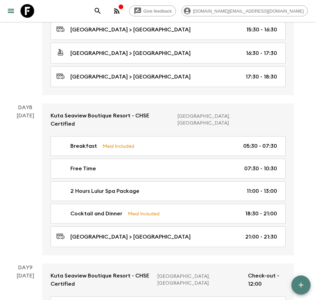
click at [299, 288] on icon "button" at bounding box center [301, 285] width 8 height 8
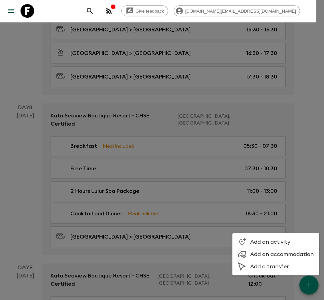
click at [289, 202] on div at bounding box center [162, 150] width 324 height 300
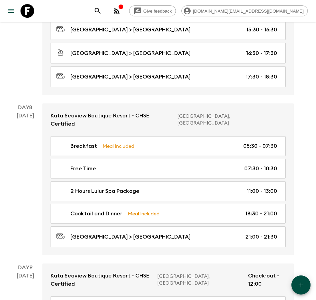
click at [300, 276] on button "button" at bounding box center [300, 285] width 19 height 19
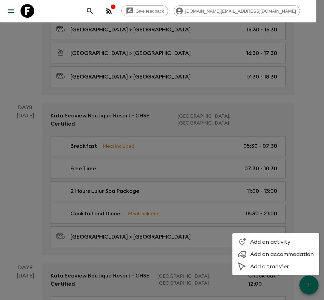
click at [266, 262] on li "Add a transfer" at bounding box center [275, 267] width 87 height 12
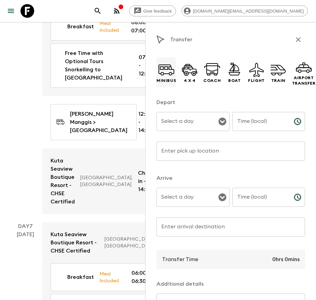
click at [171, 82] on p "Minibus" at bounding box center [165, 80] width 19 height 5
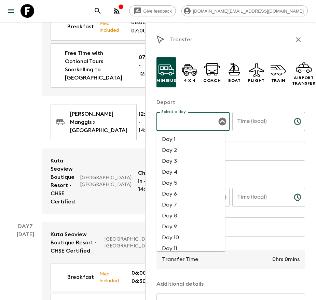
click at [190, 123] on input "Select a day" at bounding box center [187, 121] width 57 height 13
click at [186, 217] on li "Day 8" at bounding box center [190, 215] width 69 height 11
type input "Day 8"
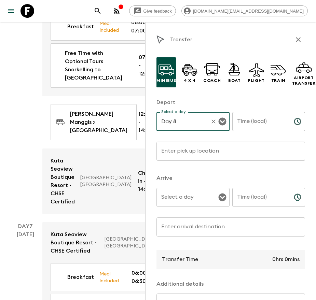
click at [255, 125] on input "Time (local)" at bounding box center [260, 121] width 56 height 19
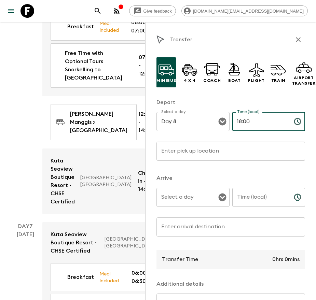
type input "18:00"
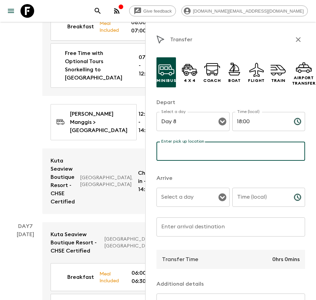
click at [230, 158] on input "Enter pick up location" at bounding box center [230, 151] width 149 height 19
type input "[GEOGRAPHIC_DATA]"
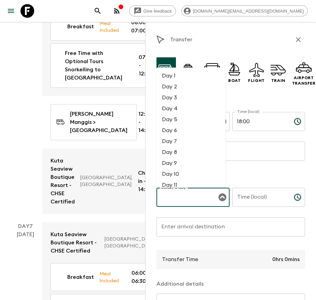
click at [200, 197] on input "Select a day" at bounding box center [187, 197] width 57 height 13
click at [183, 150] on li "Day 8" at bounding box center [190, 152] width 69 height 11
type input "Day 8"
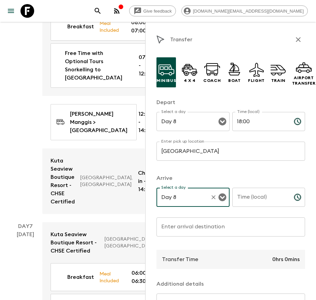
click at [237, 192] on div "Time (local) Time (local) ​" at bounding box center [268, 201] width 73 height 27
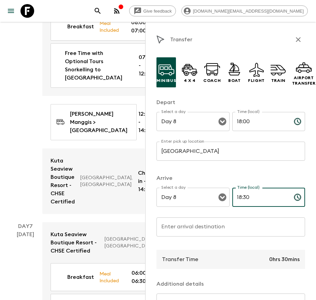
type input "18:30"
click at [220, 231] on input "Enter arrival destination" at bounding box center [230, 226] width 149 height 19
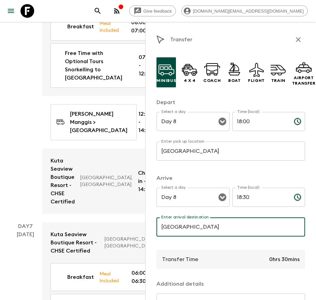
drag, startPoint x: 256, startPoint y: 223, endPoint x: 121, endPoint y: 220, distance: 135.2
type input "[GEOGRAPHIC_DATA]"
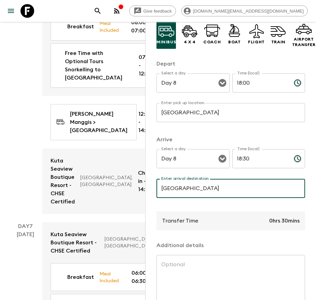
scroll to position [85, 0]
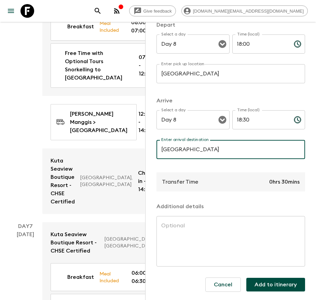
drag, startPoint x: 270, startPoint y: 278, endPoint x: 266, endPoint y: 277, distance: 4.5
click at [270, 278] on button "Add to itinerary" at bounding box center [275, 285] width 59 height 14
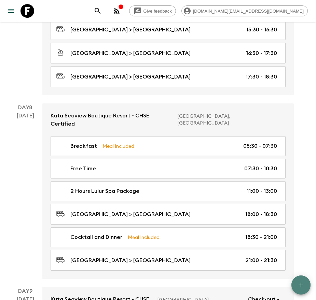
click at [301, 286] on icon "button" at bounding box center [301, 285] width 8 height 8
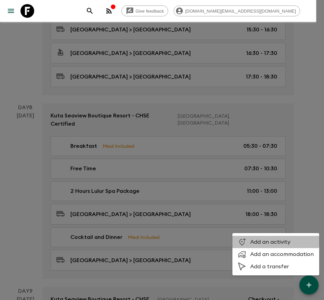
click at [259, 239] on span "Add an activity" at bounding box center [282, 242] width 64 height 7
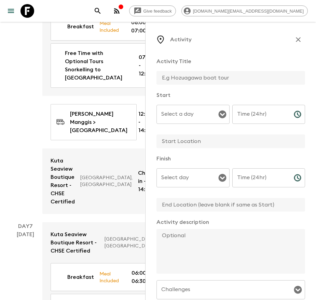
click at [171, 77] on input "text" at bounding box center [227, 78] width 143 height 14
type input "Free Time"
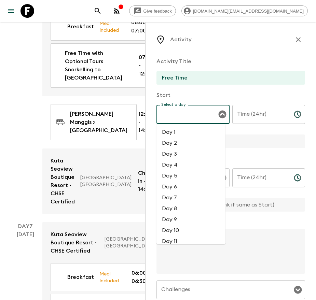
click at [179, 111] on input "Select a day" at bounding box center [187, 114] width 57 height 13
click at [182, 209] on li "Day 8" at bounding box center [190, 208] width 69 height 11
type input "Day 8"
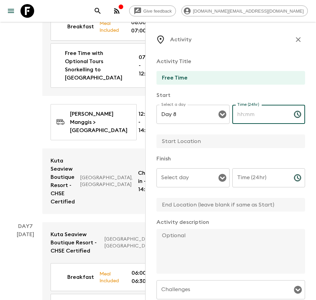
click at [244, 112] on input "Time (24hr)" at bounding box center [260, 114] width 56 height 19
type input "15:30"
click at [193, 147] on input "text" at bounding box center [227, 142] width 143 height 14
type input "[GEOGRAPHIC_DATA]"
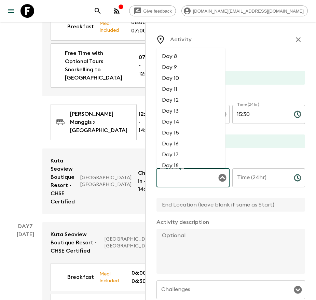
click at [194, 183] on input "Select day" at bounding box center [187, 177] width 57 height 13
click at [178, 57] on li "Day 8" at bounding box center [190, 56] width 69 height 11
type input "Day 8"
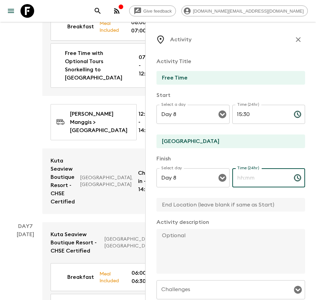
click at [247, 180] on input "Time (24hr)" at bounding box center [260, 177] width 56 height 19
type input "18:00"
click at [233, 202] on input "text" at bounding box center [227, 205] width 143 height 14
type input "[GEOGRAPHIC_DATA]"
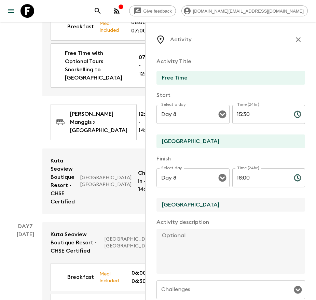
scroll to position [110, 0]
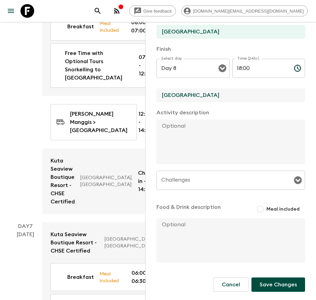
click at [267, 285] on button "Save Changes" at bounding box center [278, 285] width 54 height 14
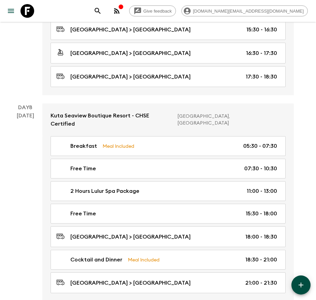
click at [299, 281] on icon "button" at bounding box center [301, 285] width 8 height 8
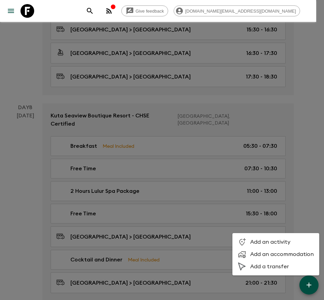
click at [271, 274] on ul "Add an activity Add an accommodation Add a transfer" at bounding box center [275, 254] width 87 height 42
click at [271, 268] on span "Add a transfer" at bounding box center [282, 266] width 64 height 7
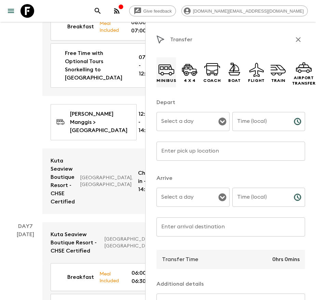
click at [167, 73] on icon at bounding box center [166, 73] width 5 height 1
click at [187, 118] on input "Select a day" at bounding box center [187, 121] width 57 height 13
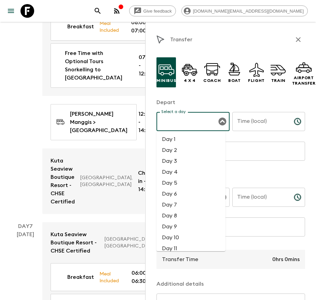
click at [181, 213] on li "Day 8" at bounding box center [190, 215] width 69 height 11
type input "Day 8"
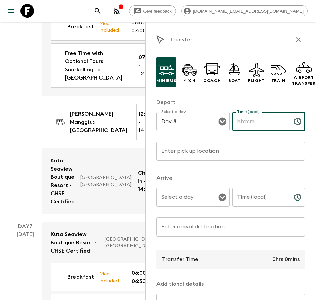
click at [249, 127] on input "Time (local)" at bounding box center [260, 121] width 56 height 19
type input "15:00"
click at [230, 145] on input "Enter pick up location" at bounding box center [230, 151] width 149 height 19
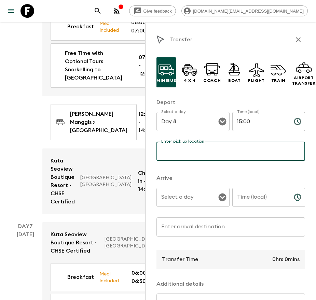
type input "Bali Orchid Spa"
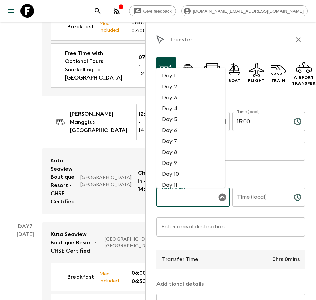
click at [197, 197] on input "Select a day" at bounding box center [187, 197] width 57 height 13
click at [180, 155] on li "Day 8" at bounding box center [190, 152] width 69 height 11
type input "Day 8"
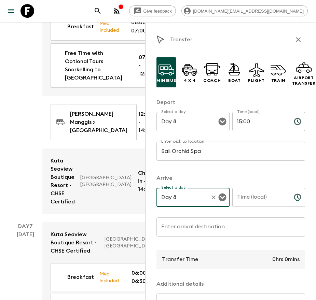
click at [256, 193] on input "Time (local)" at bounding box center [260, 197] width 56 height 19
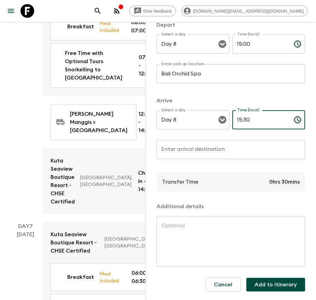
scroll to position [85, 0]
type input "15:30"
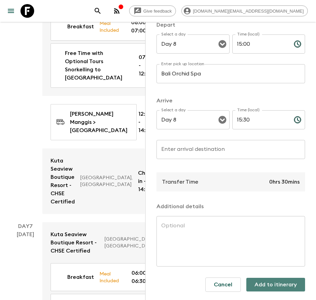
click at [275, 283] on button "Add to itinerary" at bounding box center [275, 285] width 59 height 14
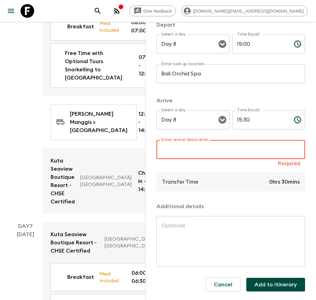
click at [215, 140] on input "Enter arrival destination" at bounding box center [230, 149] width 149 height 19
type input "[GEOGRAPHIC_DATA]"
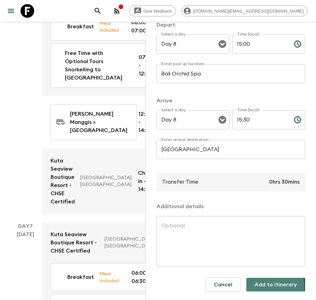
click at [252, 278] on button "Add to itinerary" at bounding box center [275, 285] width 59 height 14
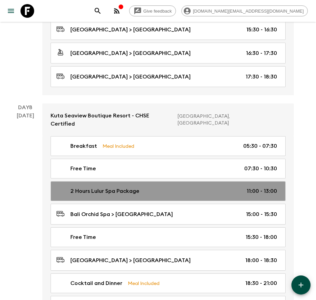
click at [173, 187] on div "2 Hours Lulur Spa Package 11:00 - 13:00" at bounding box center [166, 191] width 221 height 8
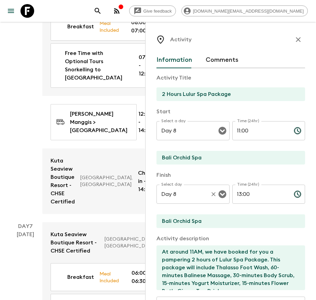
click at [206, 189] on div "Day 8 Select day" at bounding box center [192, 194] width 73 height 19
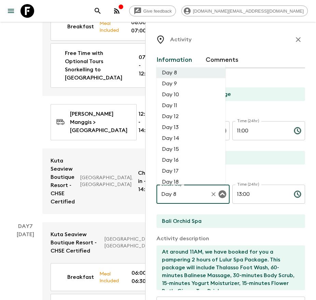
click at [244, 129] on input "11:00" at bounding box center [260, 130] width 56 height 19
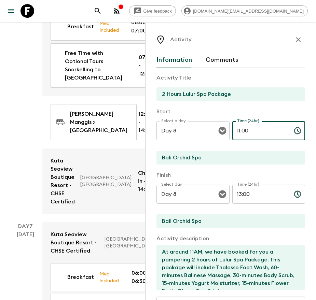
click at [244, 129] on input "11:00" at bounding box center [260, 130] width 56 height 19
click at [235, 129] on input "11:00" at bounding box center [260, 130] width 56 height 19
type input "13:00"
click at [234, 192] on input "13:00" at bounding box center [260, 194] width 56 height 19
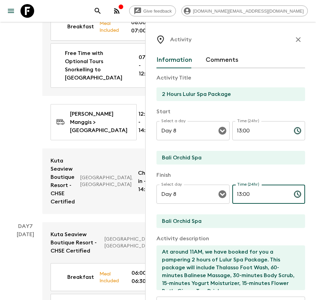
click at [234, 192] on input "13:00" at bounding box center [260, 194] width 56 height 19
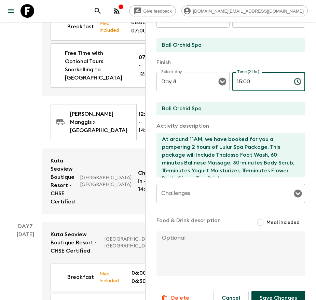
scroll to position [126, 0]
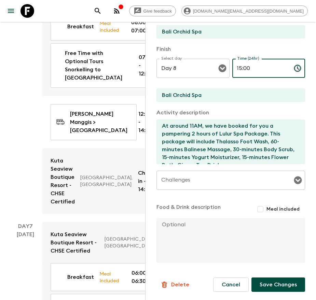
type input "15:00"
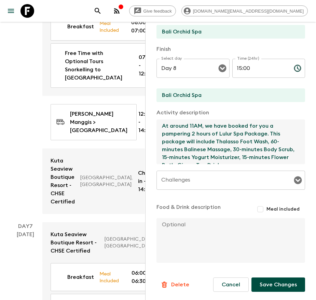
click at [193, 126] on textarea "At around 11AM, we have booked for you a pampering 2 hours of Lulur Spa Package…" at bounding box center [227, 142] width 143 height 45
type textarea "At around 13:00, we have booked for you a pampering 2 hours of Lulur Spa Packag…"
click at [265, 280] on button "Save Changes" at bounding box center [278, 285] width 54 height 14
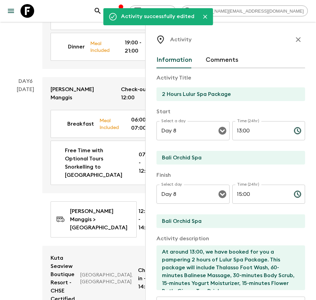
scroll to position [1485, 0]
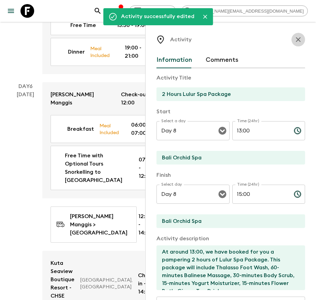
click at [294, 43] on icon "button" at bounding box center [298, 40] width 8 height 8
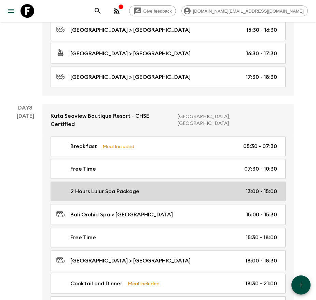
scroll to position [1588, 0]
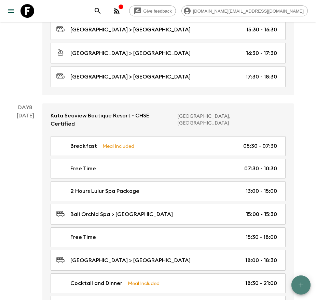
click at [297, 284] on icon "button" at bounding box center [301, 285] width 8 height 8
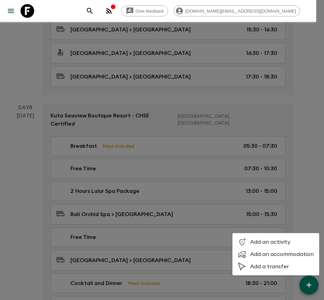
click at [279, 265] on span "Add a transfer" at bounding box center [282, 266] width 64 height 7
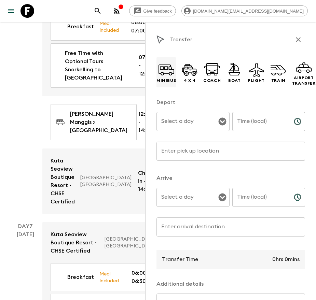
click at [165, 74] on icon at bounding box center [166, 73] width 5 height 1
click at [187, 127] on input "Select a day" at bounding box center [187, 121] width 57 height 13
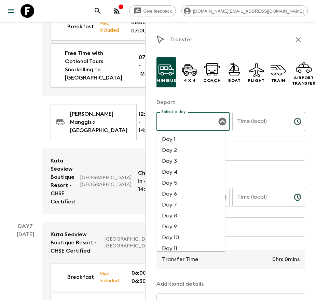
click at [178, 217] on li "Day 8" at bounding box center [190, 215] width 69 height 11
type input "Day 8"
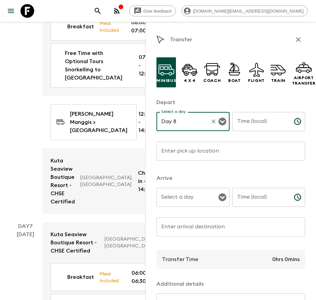
click at [255, 123] on input "Time (local)" at bounding box center [260, 121] width 56 height 19
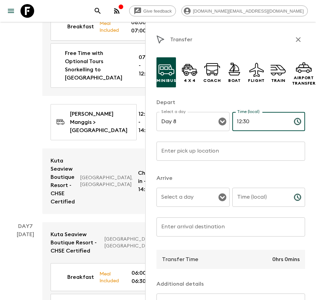
type input "12:30"
click at [235, 153] on input "Enter pick up location" at bounding box center [230, 151] width 149 height 19
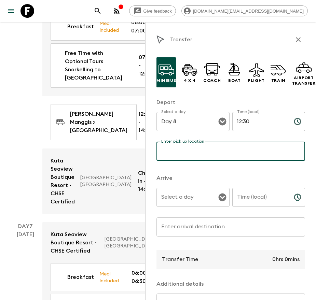
type input "[GEOGRAPHIC_DATA]"
click at [184, 205] on div "Select a day" at bounding box center [192, 197] width 73 height 19
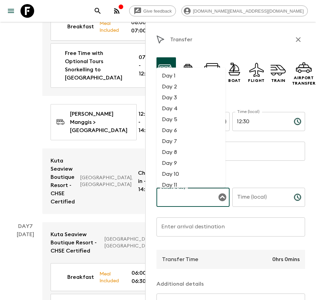
click at [182, 152] on li "Day 8" at bounding box center [190, 152] width 69 height 11
type input "Day 8"
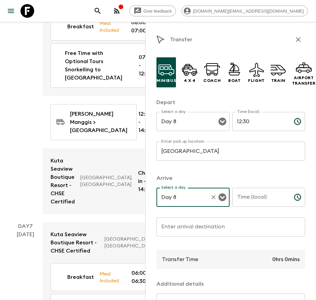
click at [245, 191] on div "Time (local) Time (local) ​" at bounding box center [268, 201] width 73 height 27
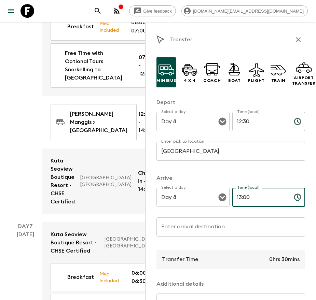
type input "13:00"
click at [205, 228] on input "Enter arrival destination" at bounding box center [230, 226] width 149 height 19
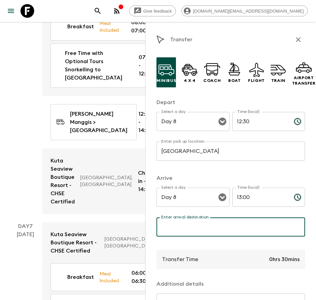
type input "Bali Orchid Spa"
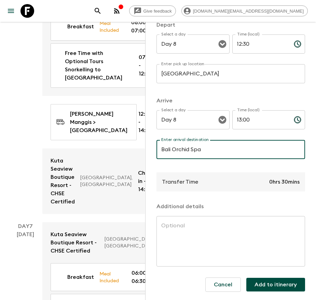
scroll to position [85, 0]
click at [271, 278] on button "Add to itinerary" at bounding box center [275, 285] width 59 height 14
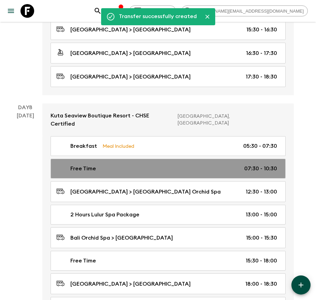
click at [179, 165] on div "Free Time 07:30 - 10:30" at bounding box center [166, 169] width 221 height 8
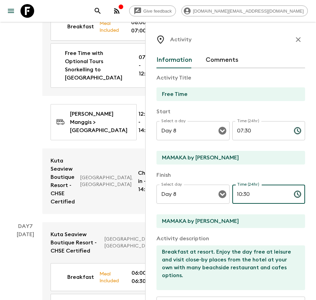
click at [232, 194] on input "10:30" at bounding box center [260, 194] width 56 height 19
click at [237, 192] on input "10:30" at bounding box center [260, 194] width 56 height 19
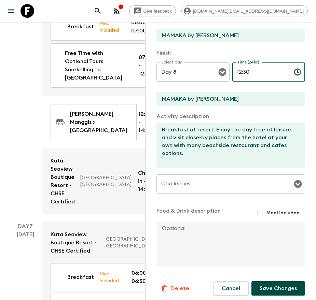
scroll to position [126, 0]
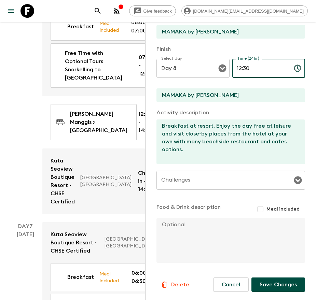
type input "12:30"
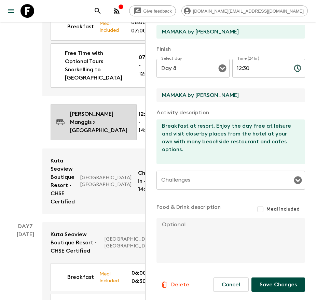
drag, startPoint x: 226, startPoint y: 94, endPoint x: 92, endPoint y: 96, distance: 133.5
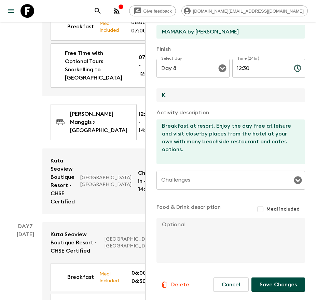
type input "[GEOGRAPHIC_DATA]"
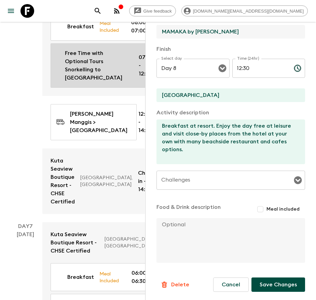
drag, startPoint x: 220, startPoint y: 34, endPoint x: 82, endPoint y: 33, distance: 137.6
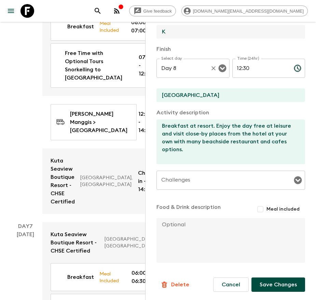
type input "[GEOGRAPHIC_DATA]"
click at [271, 282] on button "Save Changes" at bounding box center [278, 285] width 54 height 14
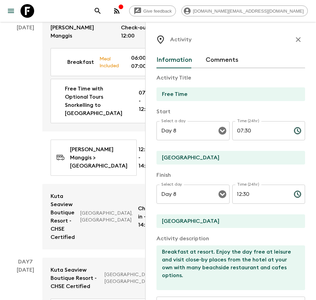
scroll to position [1536, 0]
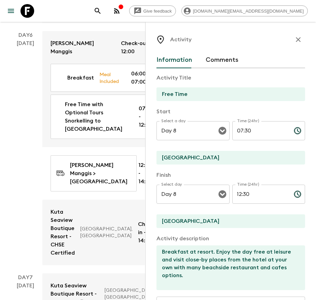
click at [294, 38] on icon "button" at bounding box center [298, 40] width 8 height 8
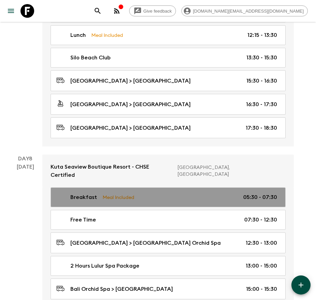
click at [157, 193] on div "Breakfast Meal Included 05:30 - 07:30" at bounding box center [166, 197] width 221 height 8
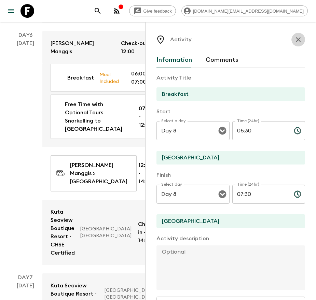
click at [291, 41] on button "button" at bounding box center [298, 40] width 14 height 14
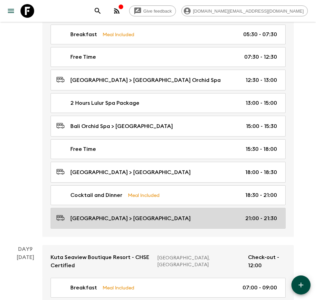
scroll to position [1702, 0]
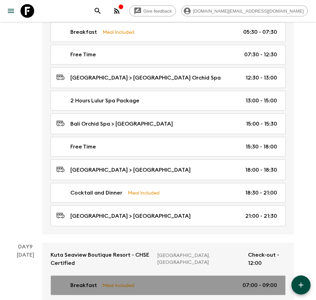
click at [118, 282] on p "Meal Included" at bounding box center [118, 286] width 32 height 8
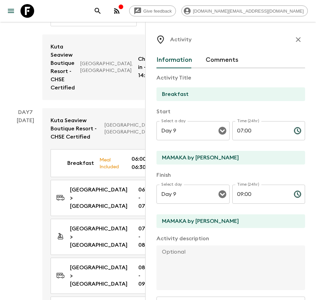
click at [206, 159] on input "MAMAKA by [PERSON_NAME]" at bounding box center [227, 158] width 143 height 14
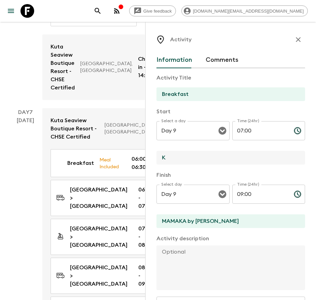
type input "[GEOGRAPHIC_DATA]"
click at [194, 228] on div "MAMAKA by [PERSON_NAME]" at bounding box center [230, 221] width 149 height 15
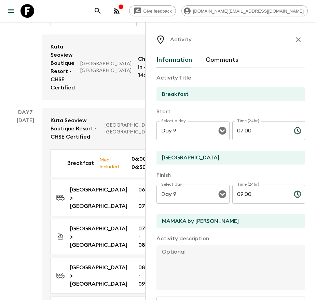
click at [202, 216] on input "MAMAKA by [PERSON_NAME]" at bounding box center [227, 221] width 143 height 14
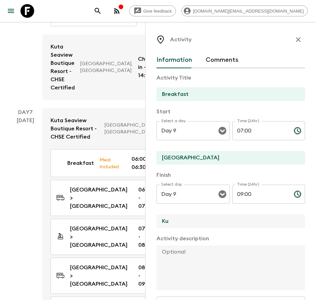
type input "[GEOGRAPHIC_DATA]"
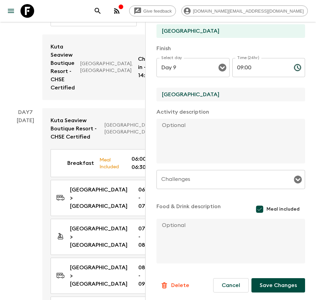
scroll to position [127, 0]
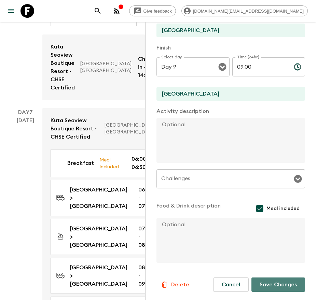
click at [275, 281] on button "Save Changes" at bounding box center [278, 285] width 54 height 14
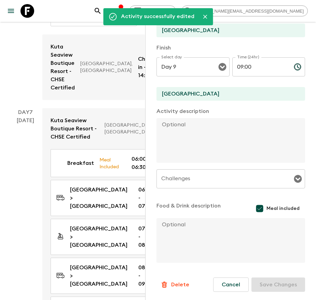
scroll to position [0, 0]
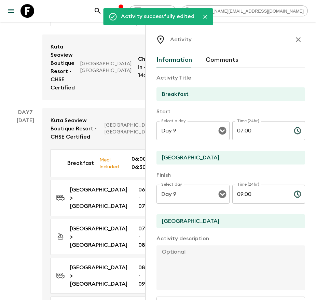
click at [294, 33] on div "Activity" at bounding box center [230, 40] width 149 height 14
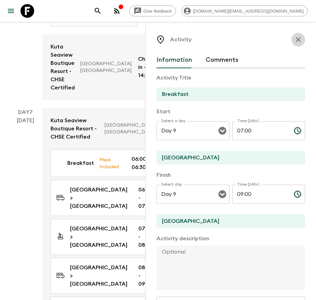
click at [294, 40] on icon "button" at bounding box center [298, 40] width 8 height 8
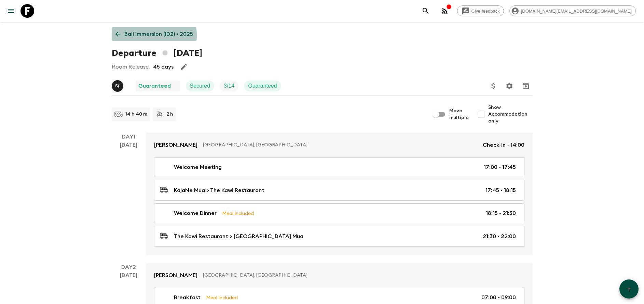
click at [140, 36] on p "Bali Immersion (ID2) • 2025" at bounding box center [158, 34] width 69 height 8
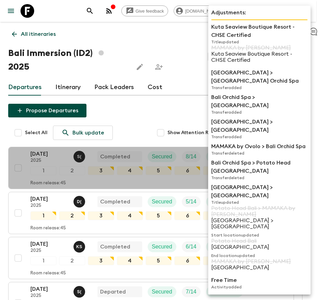
click at [212, 118] on p "[GEOGRAPHIC_DATA] > [GEOGRAPHIC_DATA]" at bounding box center [259, 126] width 96 height 16
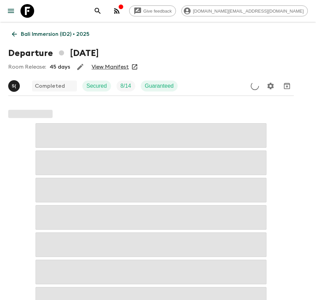
click at [33, 33] on p "Bali Immersion (ID2) • 2025" at bounding box center [55, 34] width 69 height 8
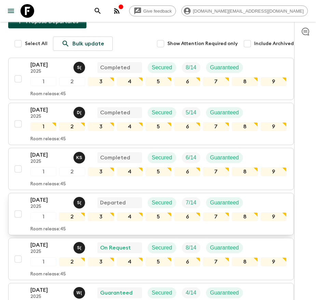
scroll to position [102, 0]
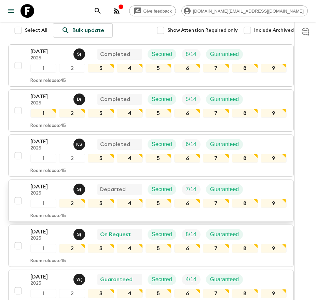
click at [37, 187] on p "[DATE]" at bounding box center [49, 187] width 38 height 8
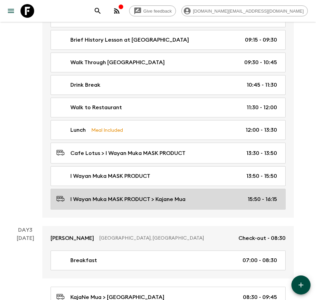
scroll to position [307, 0]
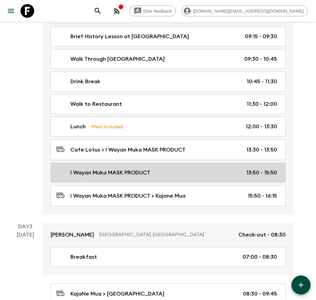
click at [155, 172] on div "I Wayan Muka MASK PRODUCT 13:50 - 15:50" at bounding box center [166, 173] width 221 height 8
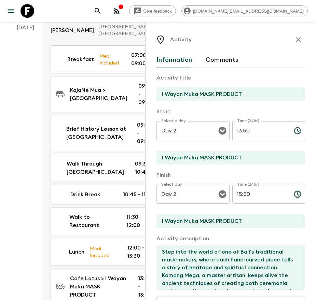
click at [209, 257] on textarea "Step into the world of one of Bali's traditional mask-makers, where each hand-c…" at bounding box center [227, 267] width 143 height 45
click at [296, 39] on icon "button" at bounding box center [298, 39] width 5 height 5
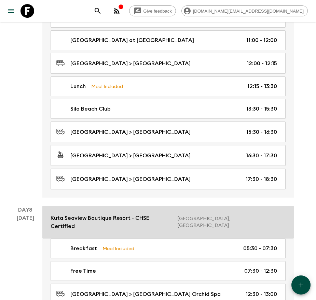
scroll to position [1588, 0]
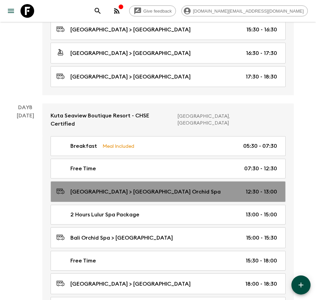
click at [151, 188] on p "[GEOGRAPHIC_DATA] > [GEOGRAPHIC_DATA] Orchid Spa" at bounding box center [145, 192] width 150 height 8
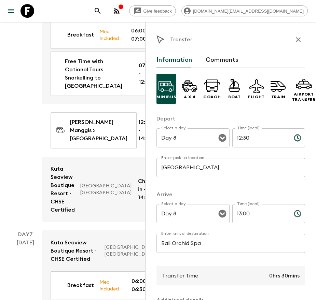
click at [301, 38] on div "Transfer Information Comments Minibus 4 x 4 Coach Boat Flight Train Airport Tra…" at bounding box center [230, 172] width 171 height 300
click at [296, 38] on icon "button" at bounding box center [298, 39] width 5 height 5
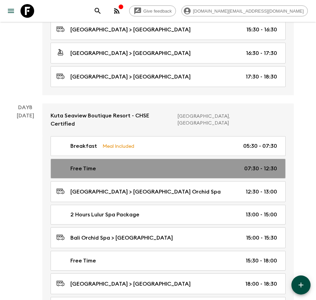
click at [128, 159] on link "Free Time 07:30 - 12:30" at bounding box center [168, 169] width 235 height 20
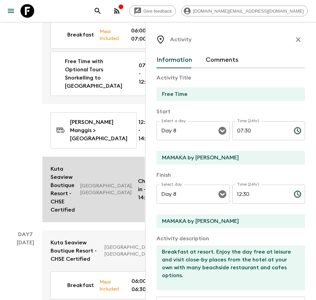
click at [94, 171] on div "Kuta Seaview Boutique Resort - CHSE Certified [GEOGRAPHIC_DATA], [GEOGRAPHIC_DA…" at bounding box center [94, 189] width 86 height 49
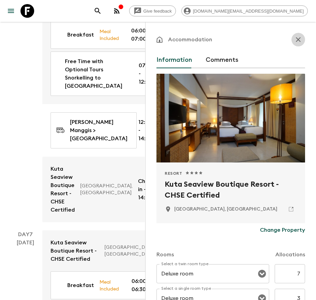
click at [294, 38] on icon "button" at bounding box center [298, 40] width 8 height 8
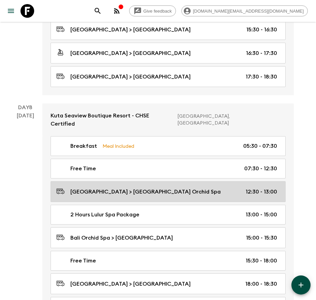
click at [150, 181] on link "[GEOGRAPHIC_DATA] > [GEOGRAPHIC_DATA] Orchid Spa 12:30 - 13:00" at bounding box center [168, 191] width 235 height 21
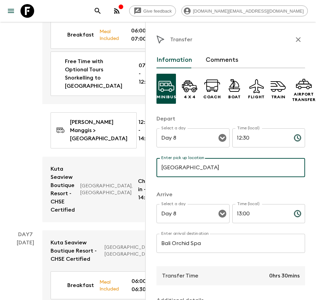
click at [294, 43] on button "button" at bounding box center [298, 40] width 14 height 14
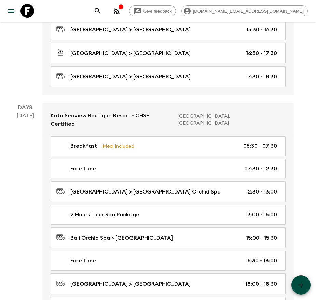
click at [122, 146] on div "Breakfast Meal Included 05:30 - 07:30 Free Time 07:30 - 12:30 [GEOGRAPHIC_DATA]…" at bounding box center [167, 242] width 251 height 212
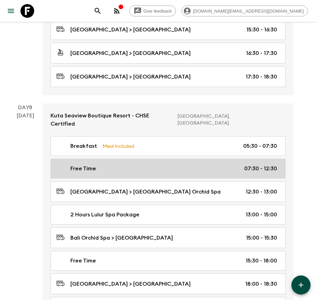
click at [122, 165] on div "Free Time 07:30 - 12:30" at bounding box center [166, 169] width 221 height 8
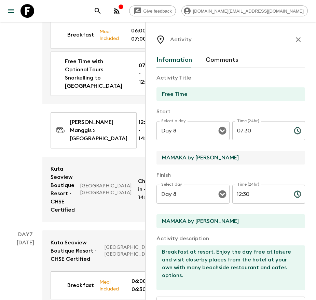
click at [219, 158] on input "MAMAKA by [PERSON_NAME]" at bounding box center [227, 158] width 143 height 14
paste input "[GEOGRAPHIC_DATA]"
type input "[GEOGRAPHIC_DATA]"
click at [225, 221] on input "MAMAKA by [PERSON_NAME]" at bounding box center [227, 221] width 143 height 14
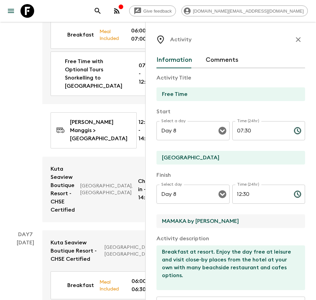
paste input "[GEOGRAPHIC_DATA]"
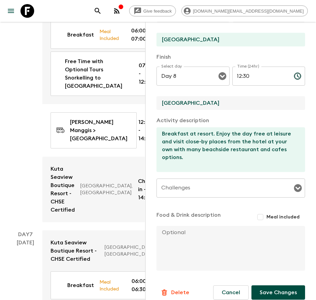
scroll to position [126, 0]
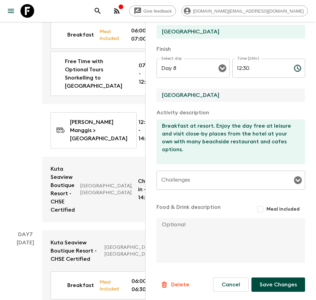
type input "[GEOGRAPHIC_DATA]"
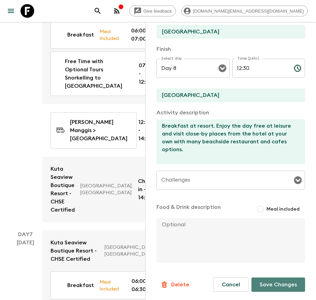
click at [280, 285] on button "Save Changes" at bounding box center [278, 285] width 54 height 14
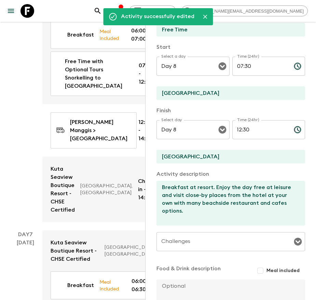
scroll to position [0, 0]
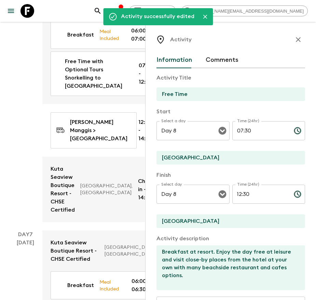
click at [294, 42] on icon "button" at bounding box center [298, 40] width 8 height 8
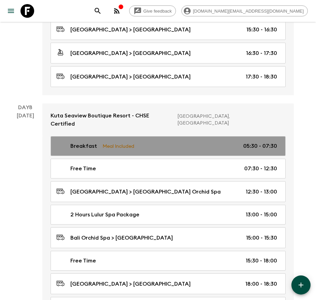
click at [126, 142] on p "Meal Included" at bounding box center [118, 146] width 32 height 8
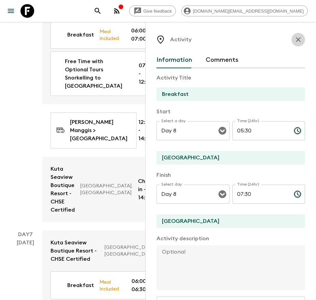
click at [296, 36] on button "button" at bounding box center [298, 40] width 14 height 14
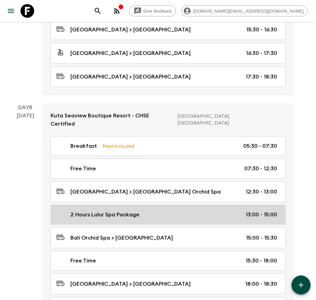
click at [137, 211] on p "2 Hours Lulur Spa Package" at bounding box center [104, 215] width 69 height 8
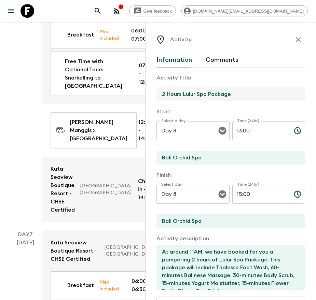
click at [234, 98] on input "2 Hours Lulur Spa Package" at bounding box center [227, 94] width 143 height 14
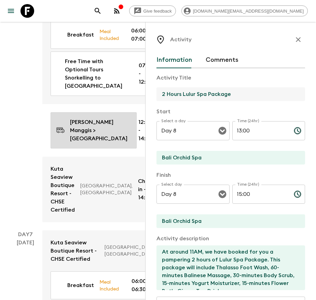
click at [76, 119] on p "[PERSON_NAME] Manggis > [GEOGRAPHIC_DATA]" at bounding box center [98, 130] width 57 height 25
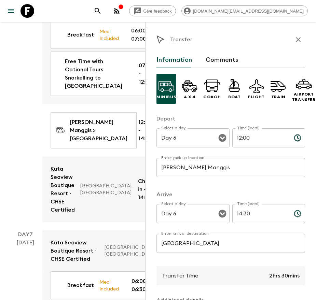
click at [216, 178] on p "​" at bounding box center [230, 181] width 139 height 7
click at [238, 245] on input "[GEOGRAPHIC_DATA]" at bounding box center [230, 243] width 149 height 19
click at [287, 46] on div "Transfer Information Comments Minibus 4 x 4 Coach Boat Flight Train Airport Tra…" at bounding box center [230, 219] width 149 height 372
click at [294, 41] on icon "button" at bounding box center [298, 40] width 8 height 8
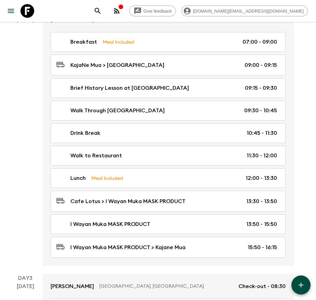
scroll to position [256, 0]
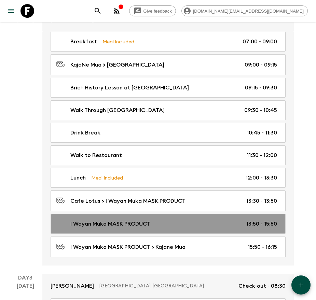
click at [118, 225] on p "I Wayan Muka MASK PRODUCT" at bounding box center [110, 224] width 80 height 8
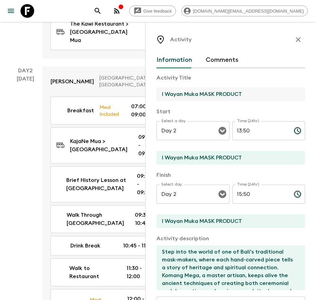
click at [202, 93] on input "I Wayan Muka MASK PRODUCT" at bounding box center [227, 94] width 143 height 14
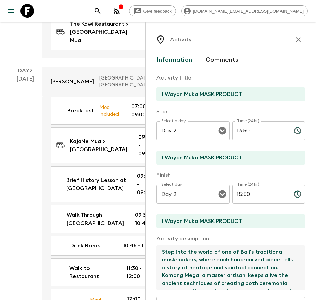
click at [236, 259] on textarea "Step into the world of one of Bali's traditional mask-makers, where each hand-c…" at bounding box center [227, 267] width 143 height 45
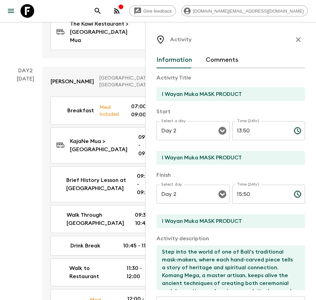
click at [294, 38] on icon "button" at bounding box center [298, 40] width 8 height 8
